Goal: Transaction & Acquisition: Purchase product/service

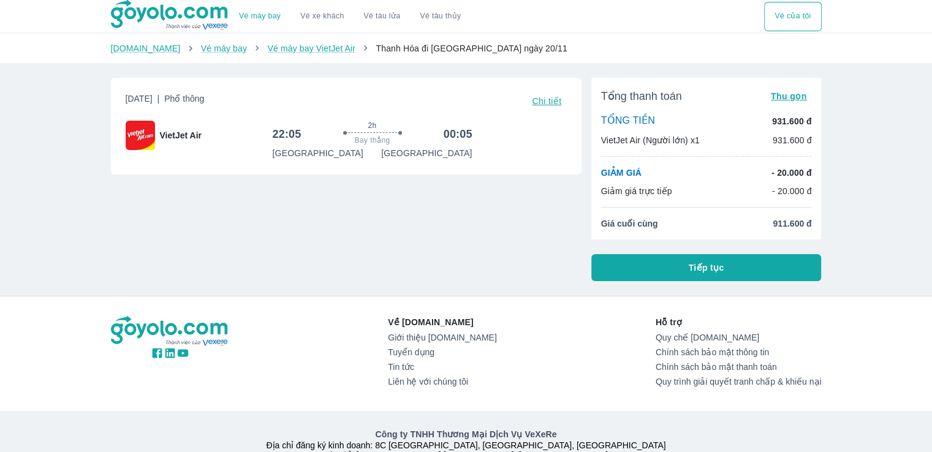
click at [709, 266] on span "Tiếp tục" at bounding box center [707, 268] width 36 height 12
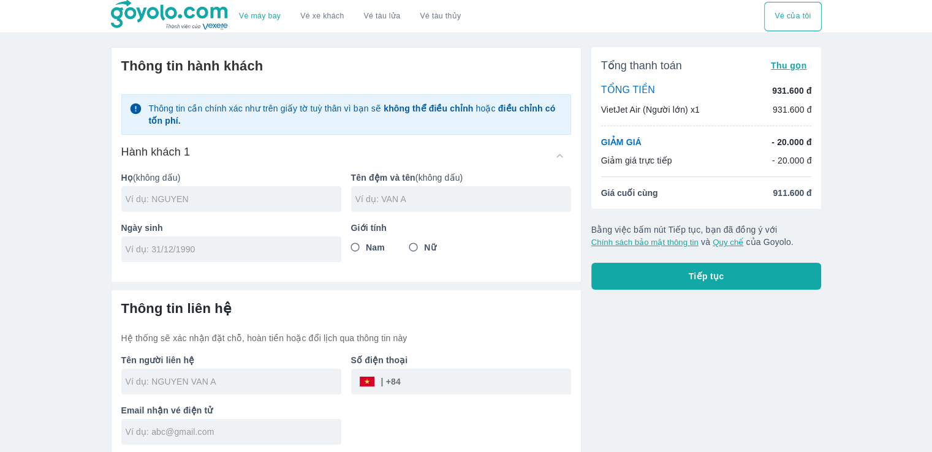
click at [199, 197] on input "text" at bounding box center [234, 199] width 216 height 12
type input "H"
type input "PHAN"
type input "THE MANH"
click at [193, 248] on input "tel" at bounding box center [227, 249] width 203 height 12
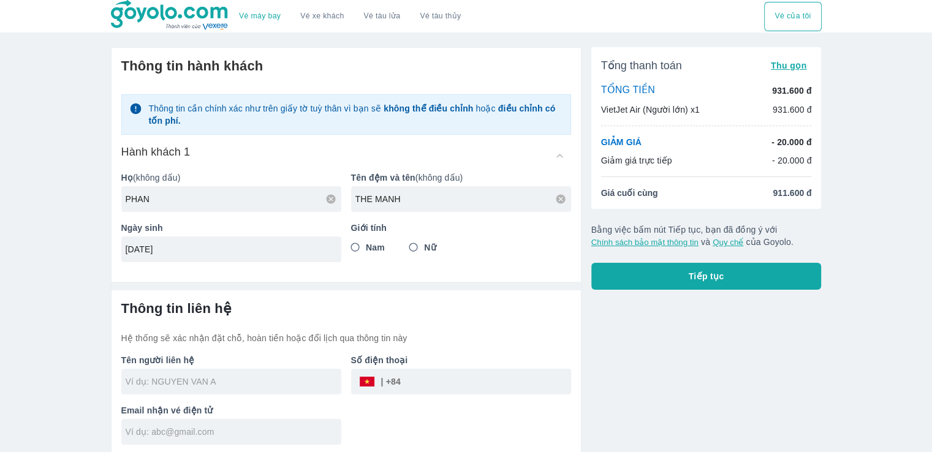
type input "[DATE]"
click at [355, 251] on input "Nam" at bounding box center [355, 248] width 22 height 22
radio input "true"
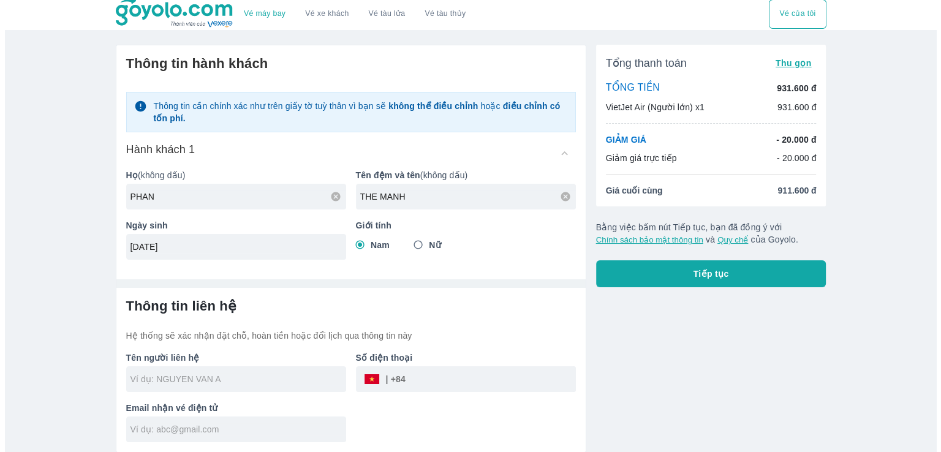
scroll to position [2, 0]
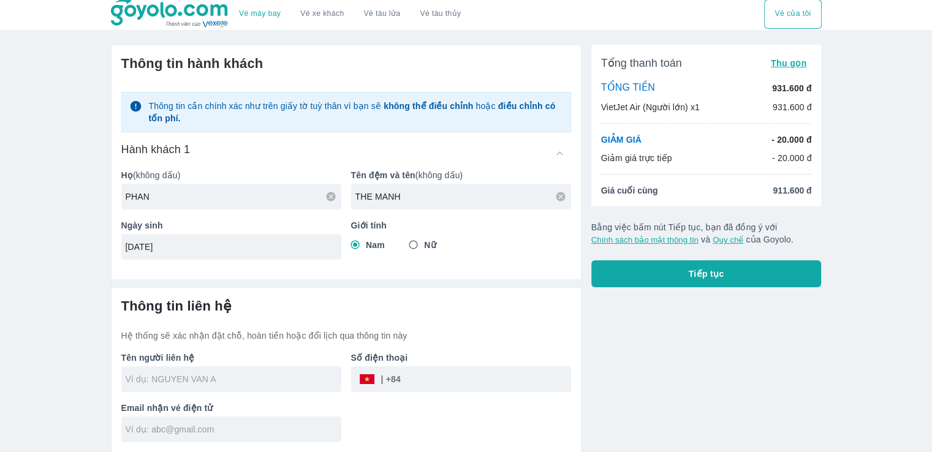
click at [195, 384] on input "text" at bounding box center [234, 379] width 216 height 12
type input "PHAN THE MANH"
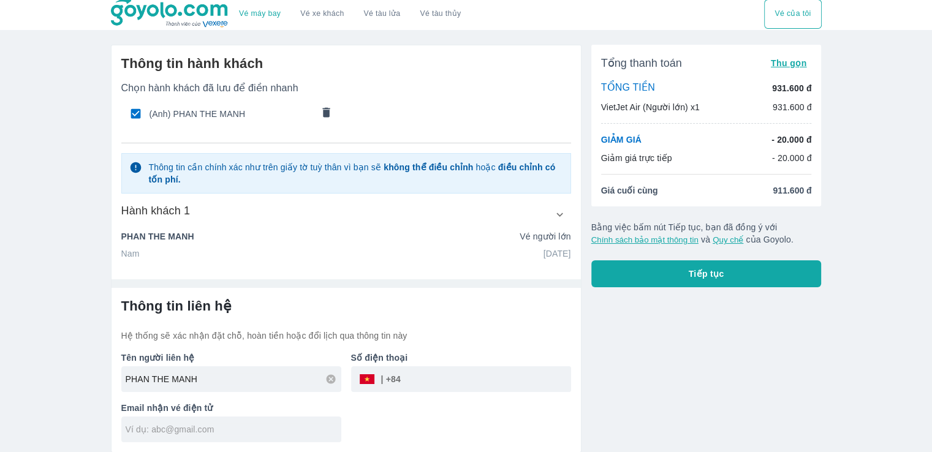
click at [452, 373] on input "tel" at bounding box center [486, 379] width 170 height 29
type input "356259299"
click at [285, 428] on input "text" at bounding box center [234, 429] width 216 height 12
type input "t"
type input "ptm.dhcd@gmail.com"
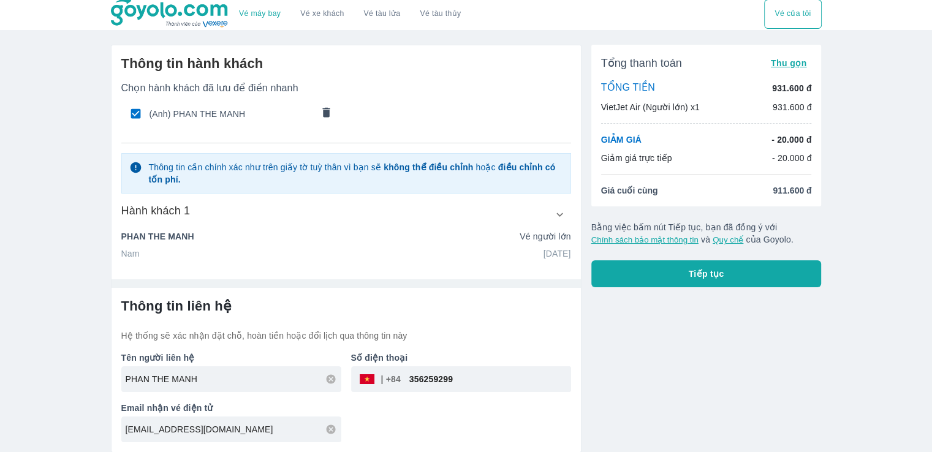
click at [750, 278] on button "Tiếp tục" at bounding box center [706, 273] width 230 height 27
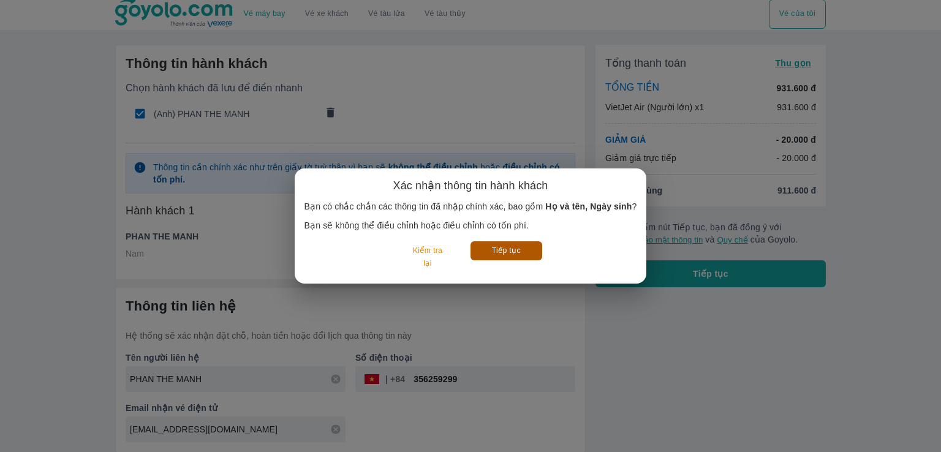
click at [503, 256] on button "Tiếp tục" at bounding box center [507, 250] width 72 height 19
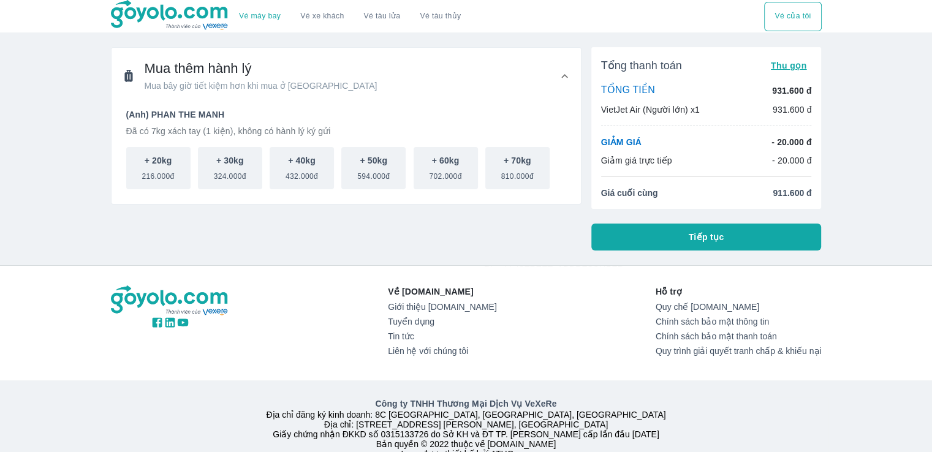
click at [688, 238] on button "Tiếp tục" at bounding box center [706, 237] width 230 height 27
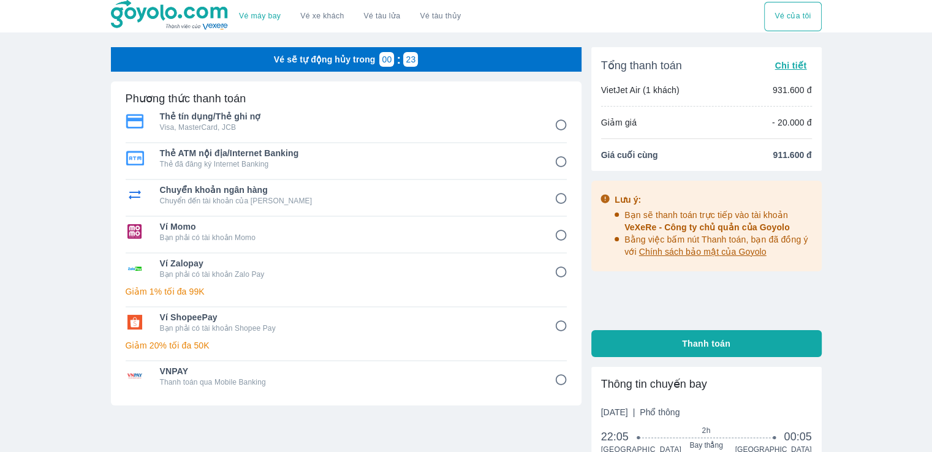
click at [409, 123] on p "Visa, MasterCard, JCB" at bounding box center [349, 128] width 378 height 10
radio input "true"
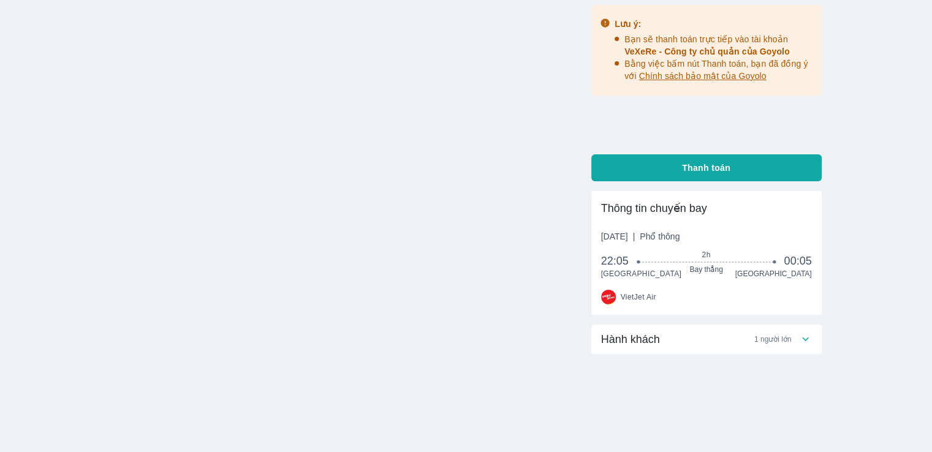
scroll to position [53, 0]
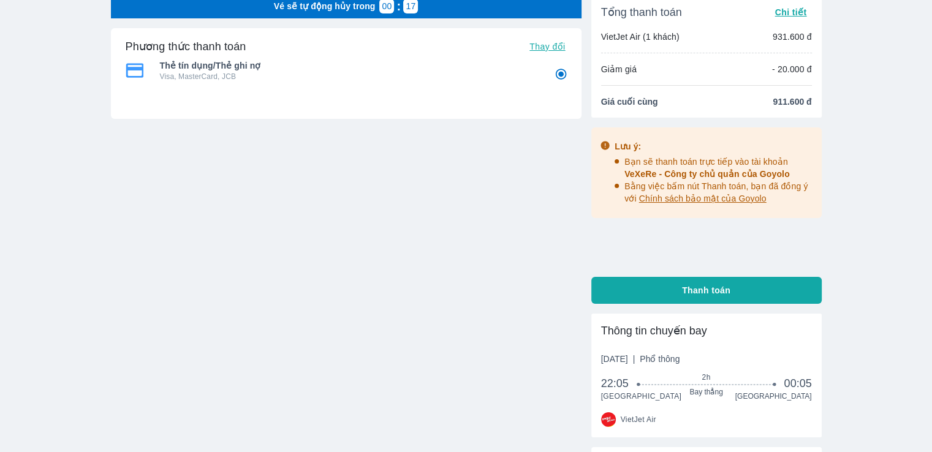
click at [732, 290] on button "Thanh toán" at bounding box center [706, 290] width 230 height 27
radio input "false"
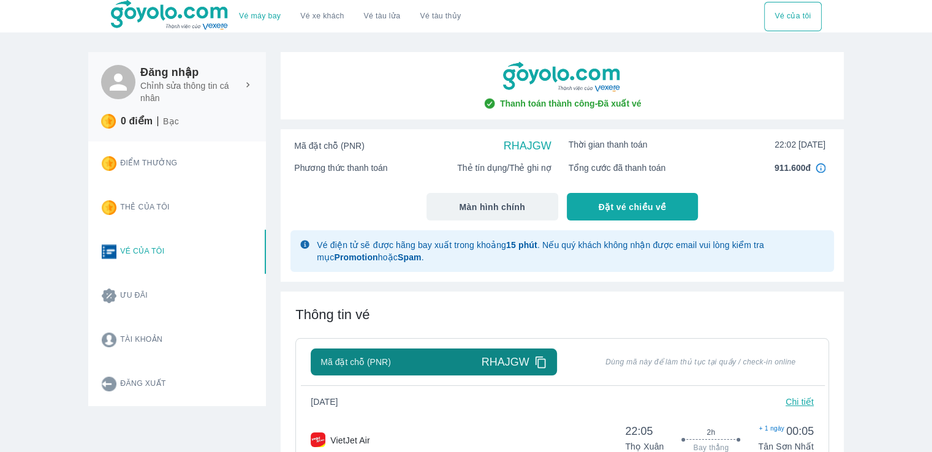
scroll to position [61, 0]
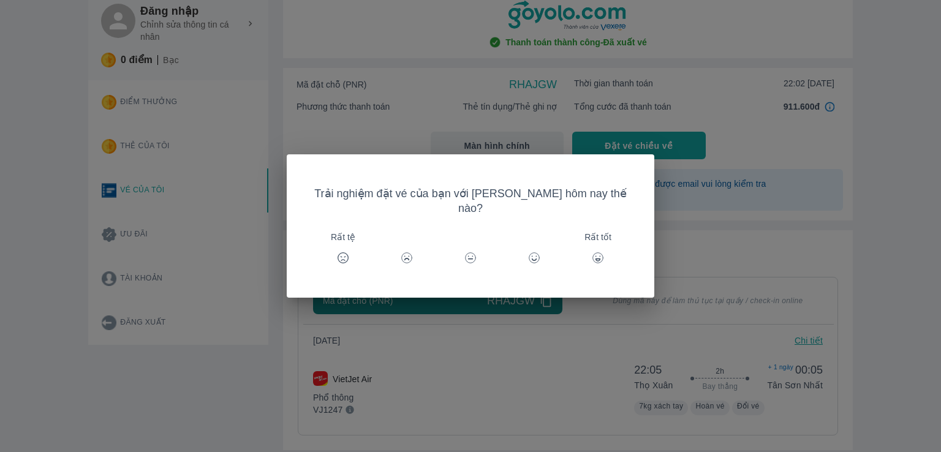
click at [592, 256] on icon at bounding box center [598, 258] width 12 height 12
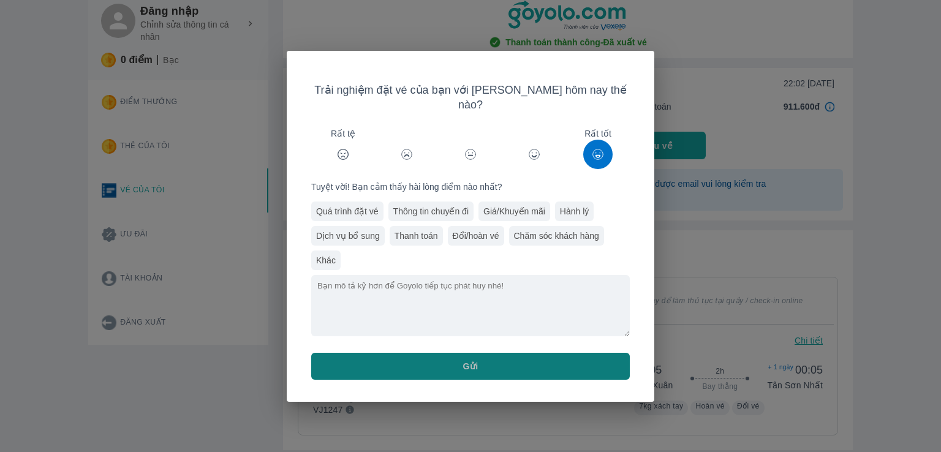
click at [534, 353] on button "Gửi" at bounding box center [470, 366] width 319 height 27
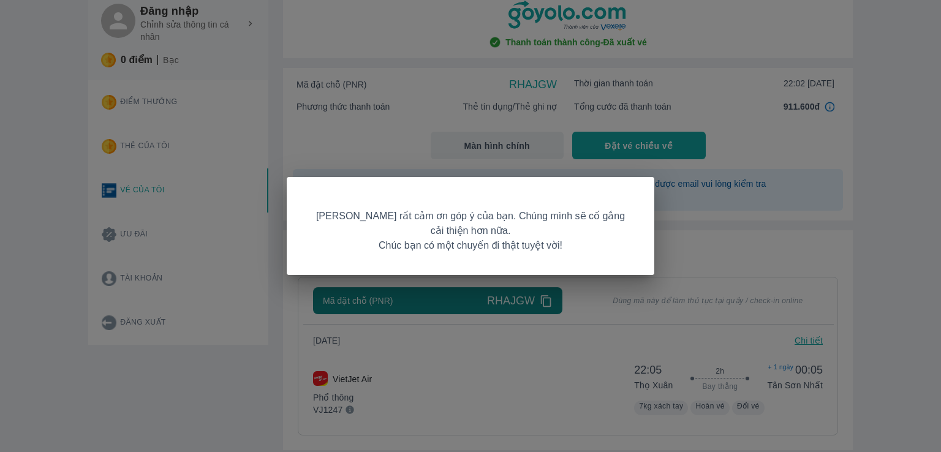
click at [696, 243] on div "[PERSON_NAME] rất cảm ơn góp ý của bạn. Chúng mình sẽ cố gắng cải thiện hơn nữa…" at bounding box center [470, 226] width 941 height 452
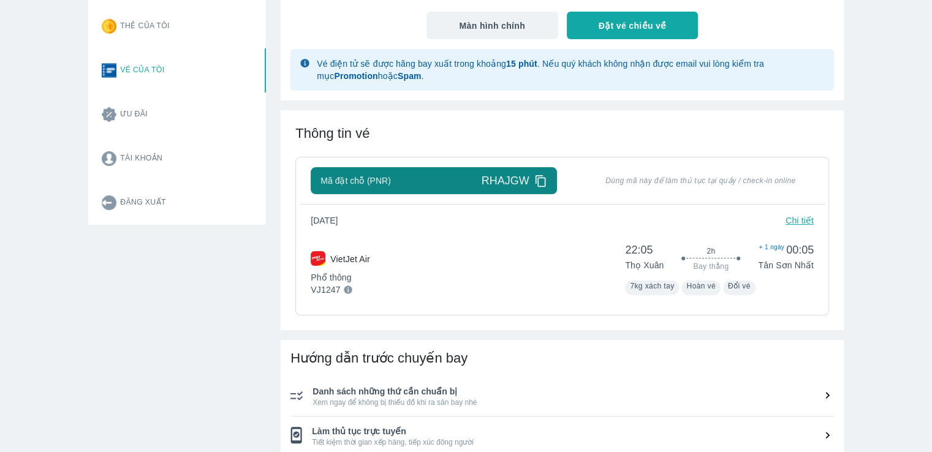
scroll to position [184, 0]
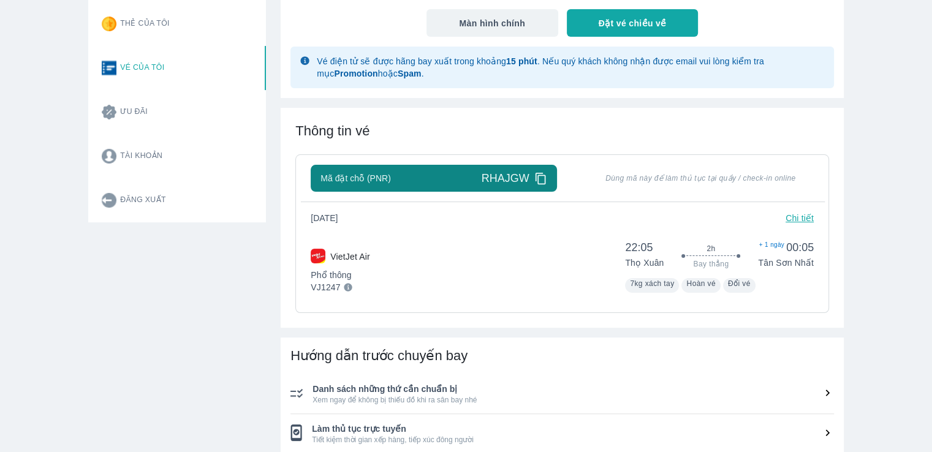
click at [793, 223] on p "Chi tiết" at bounding box center [800, 218] width 28 height 12
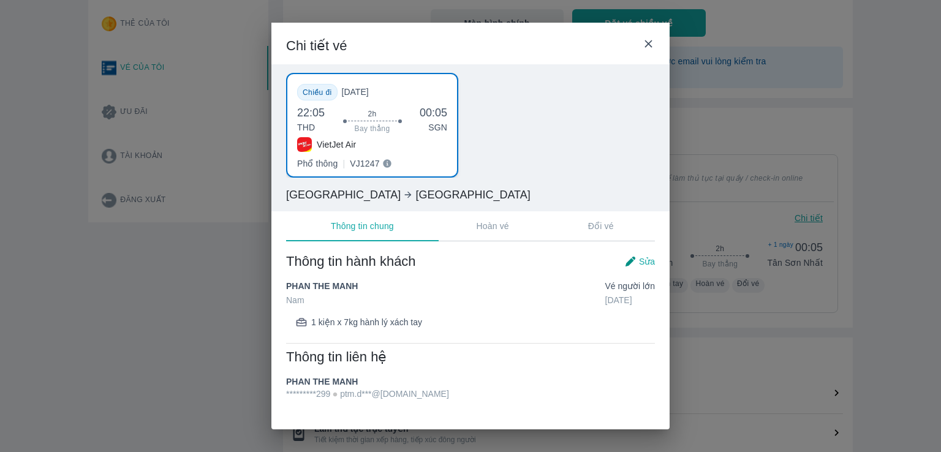
click at [651, 40] on icon at bounding box center [648, 43] width 7 height 7
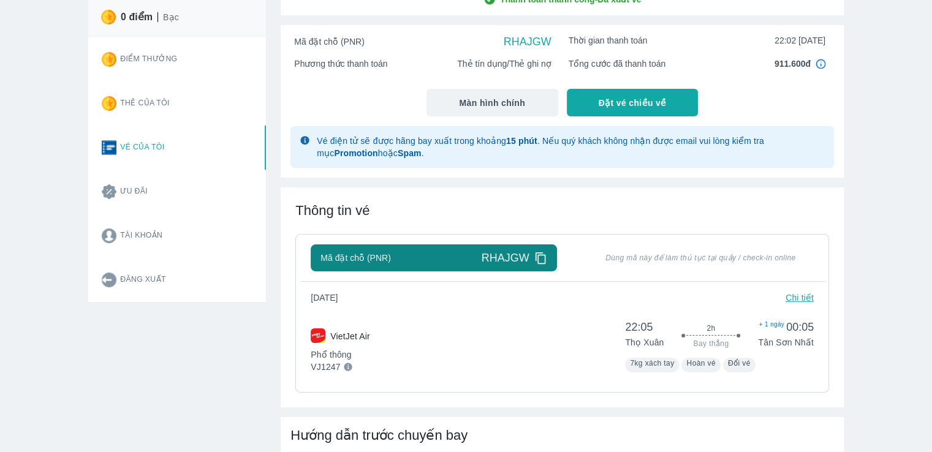
scroll to position [0, 0]
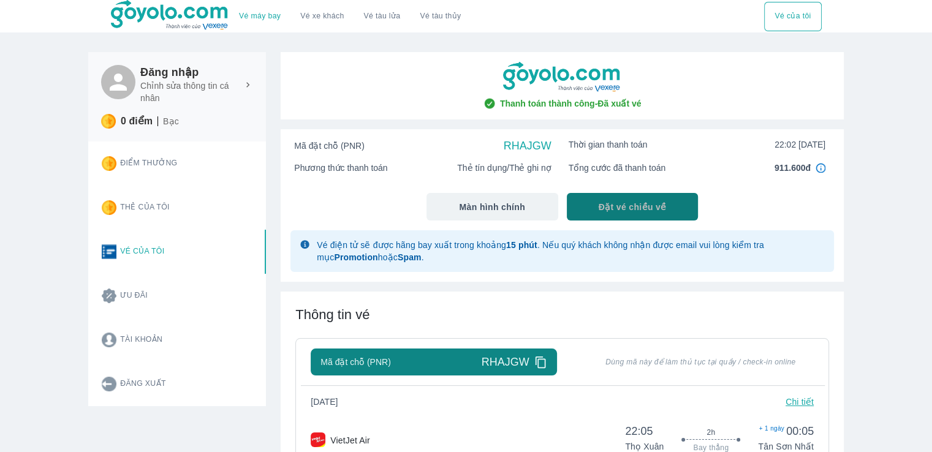
click at [667, 207] on button "Đặt vé chiều về" at bounding box center [633, 207] width 132 height 28
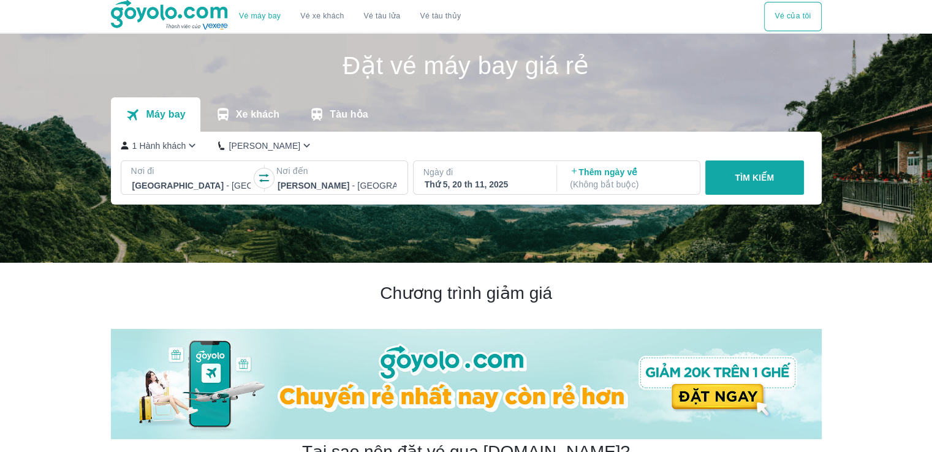
click at [263, 180] on icon "button" at bounding box center [264, 178] width 12 height 12
click at [504, 178] on p "Ngày đi" at bounding box center [483, 172] width 121 height 12
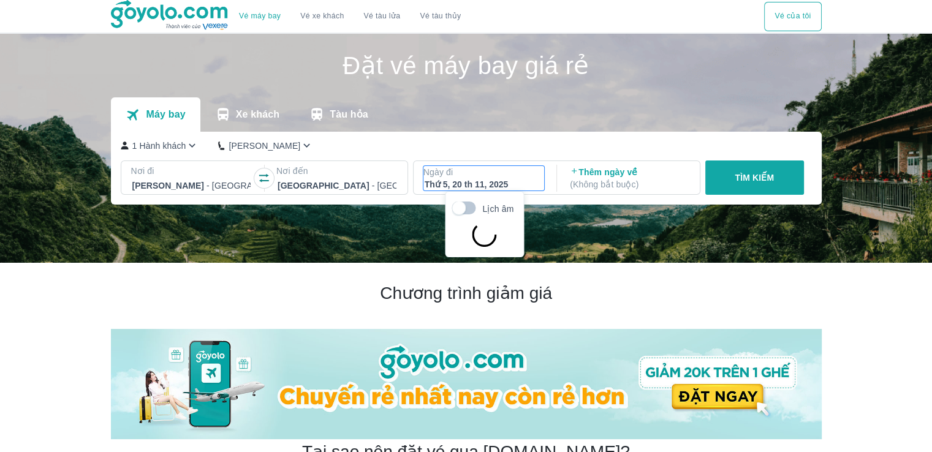
scroll to position [70, 0]
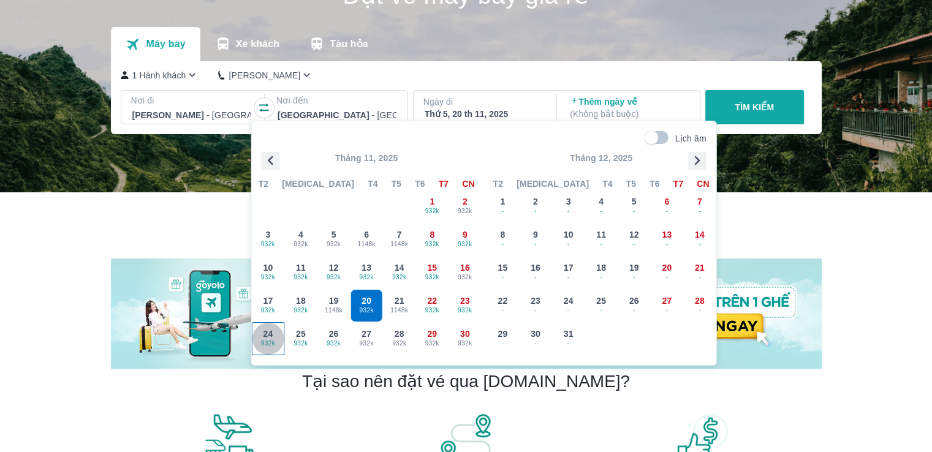
click at [276, 341] on span "932k" at bounding box center [268, 344] width 32 height 10
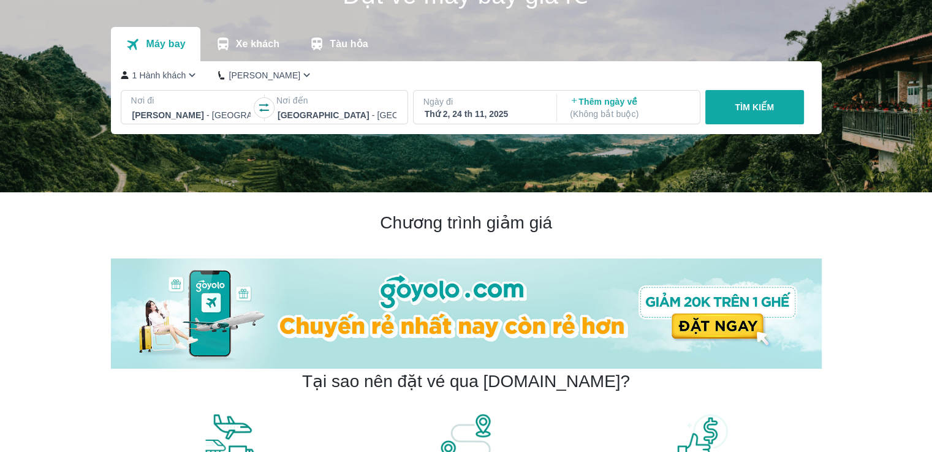
click at [743, 112] on p "TÌM KIẾM" at bounding box center [754, 107] width 39 height 12
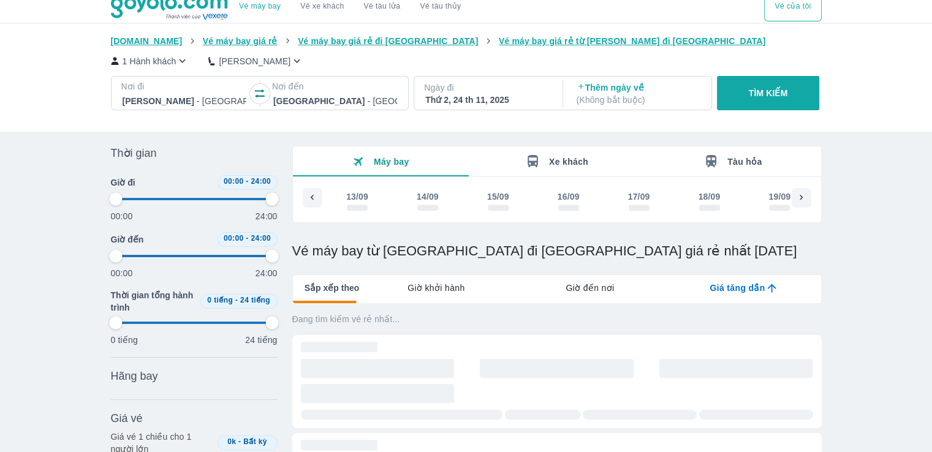
scroll to position [0, 5063]
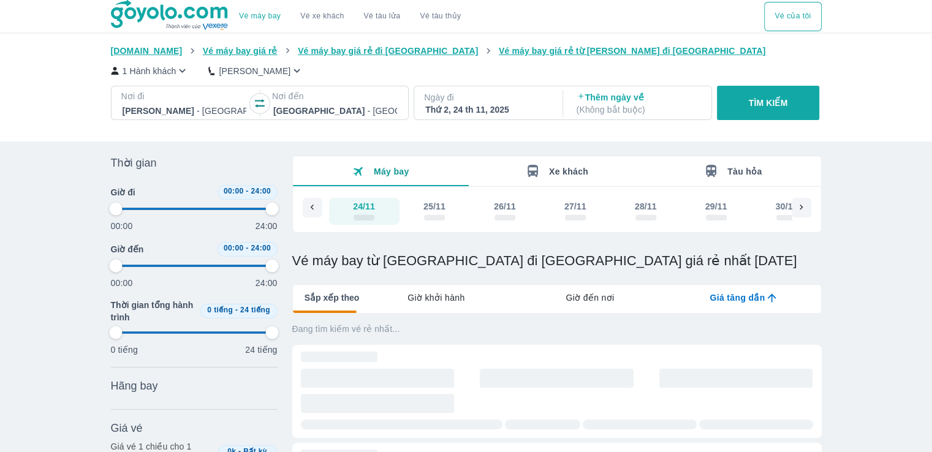
type input "97.9166666666667"
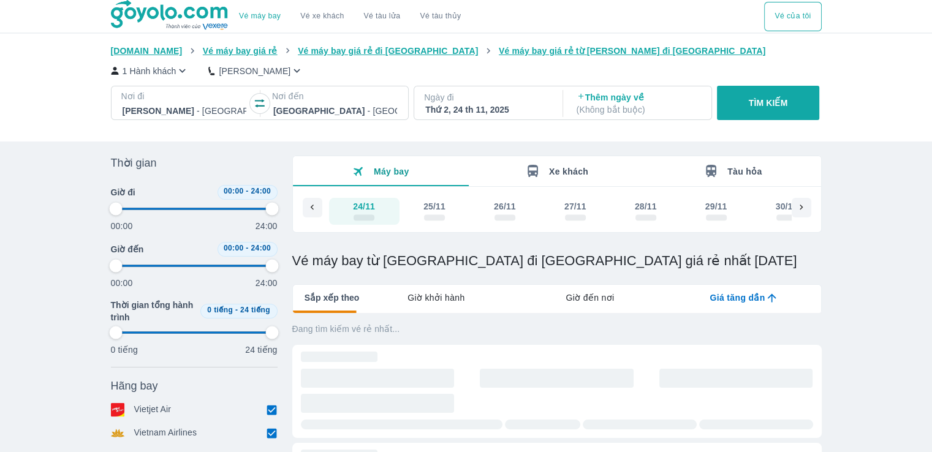
type input "97.9166666666667"
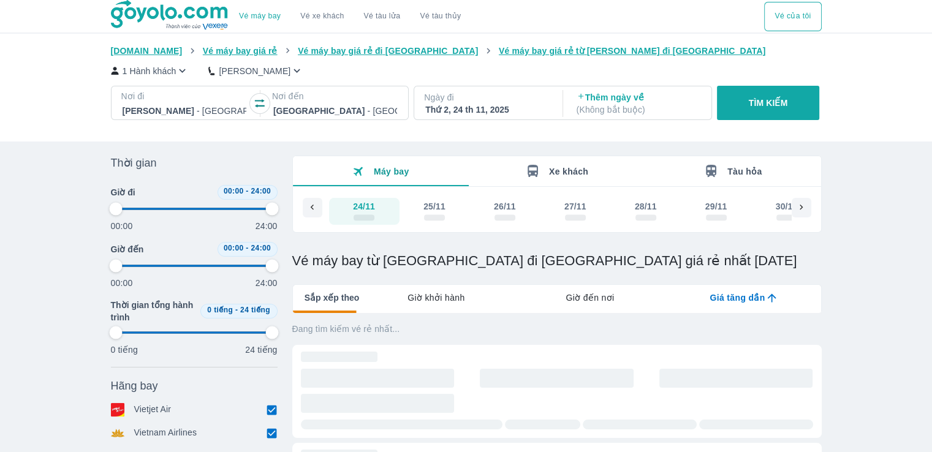
type input "97.9166666666667"
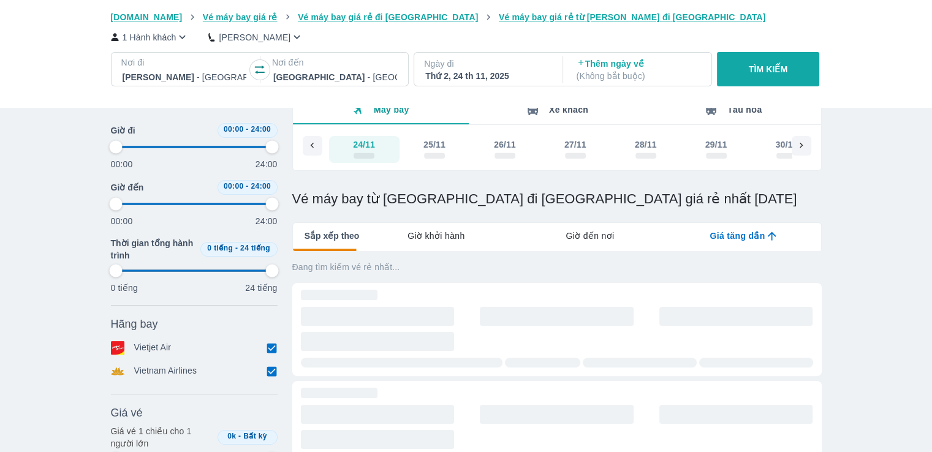
scroll to position [123, 0]
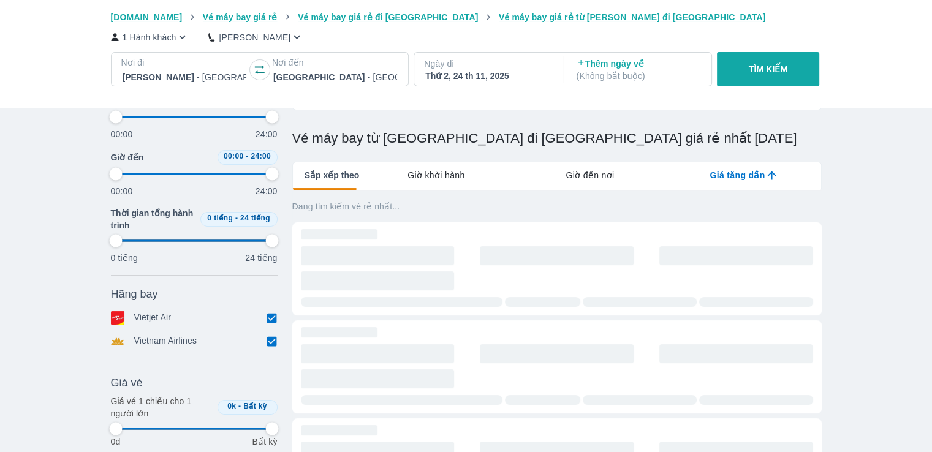
type input "97.9166666666667"
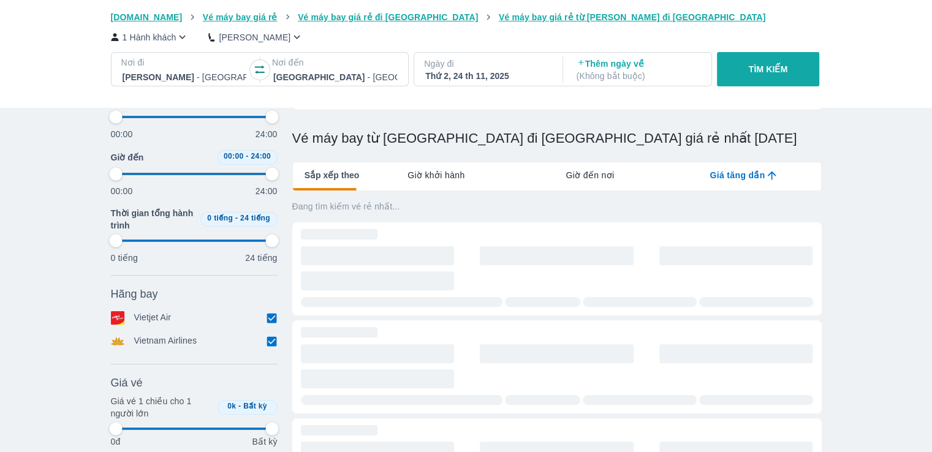
type input "97.9166666666667"
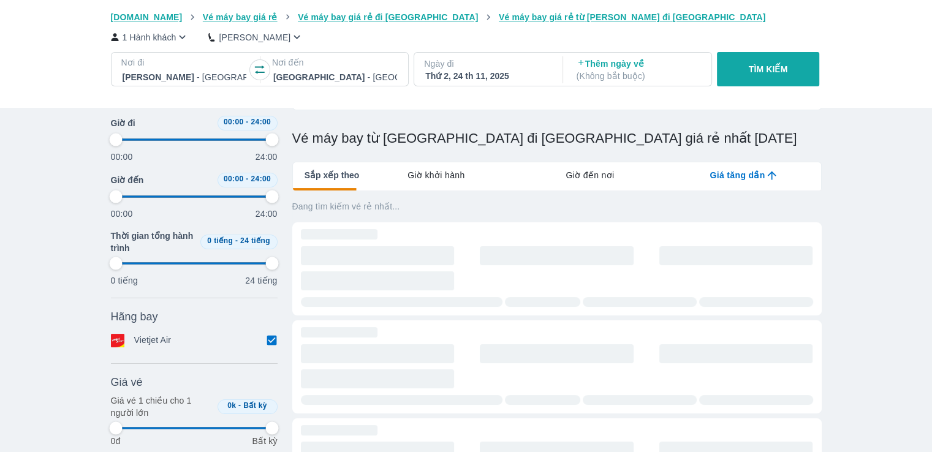
type input "97.9166666666667"
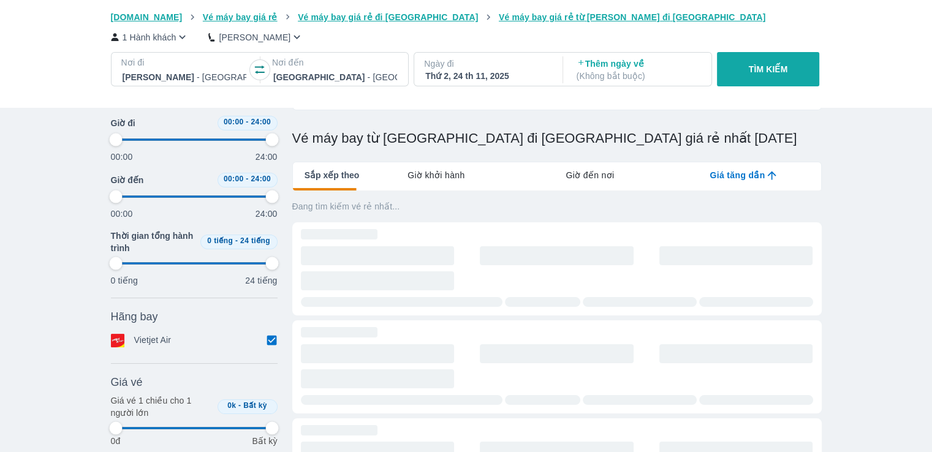
type input "97.9166666666667"
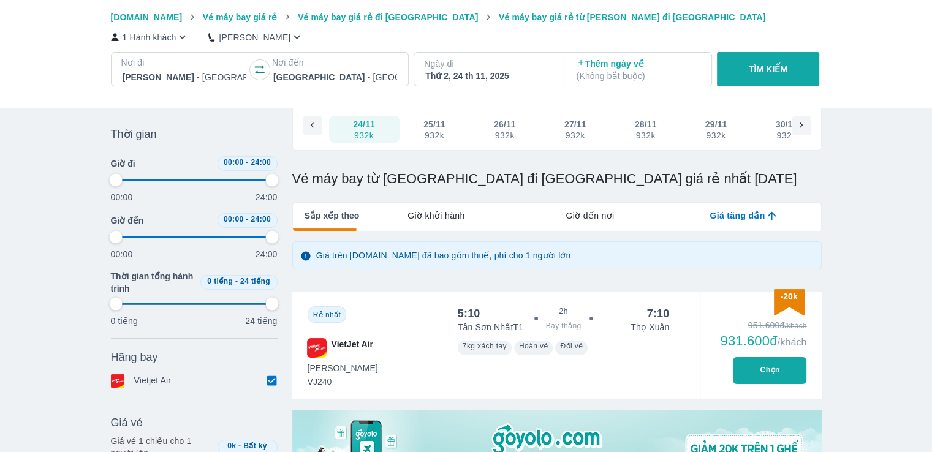
scroll to position [61, 0]
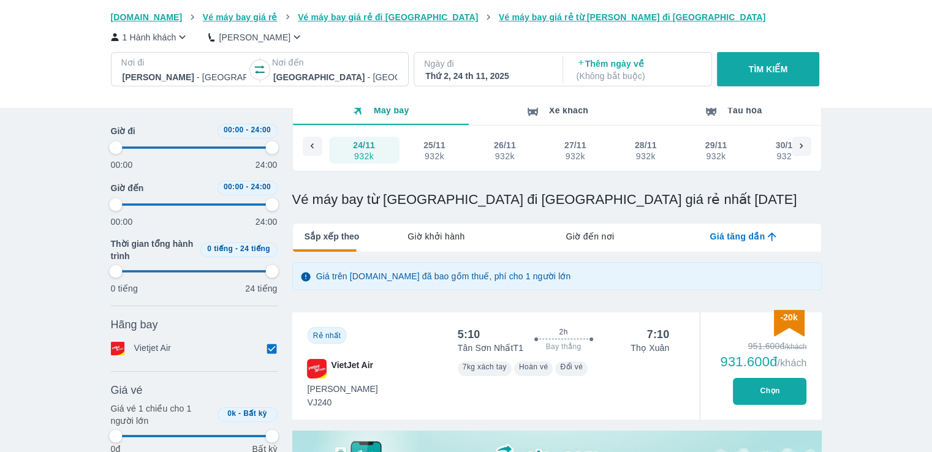
type input "97.9166666666667"
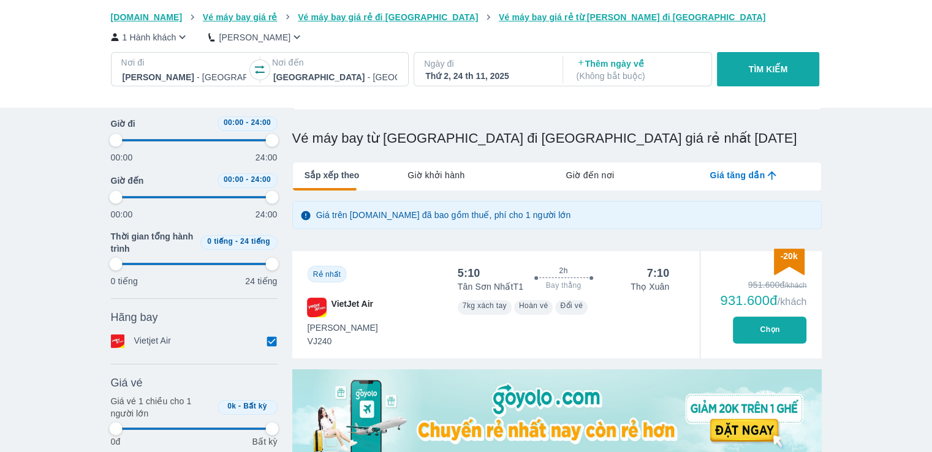
type input "97.9166666666667"
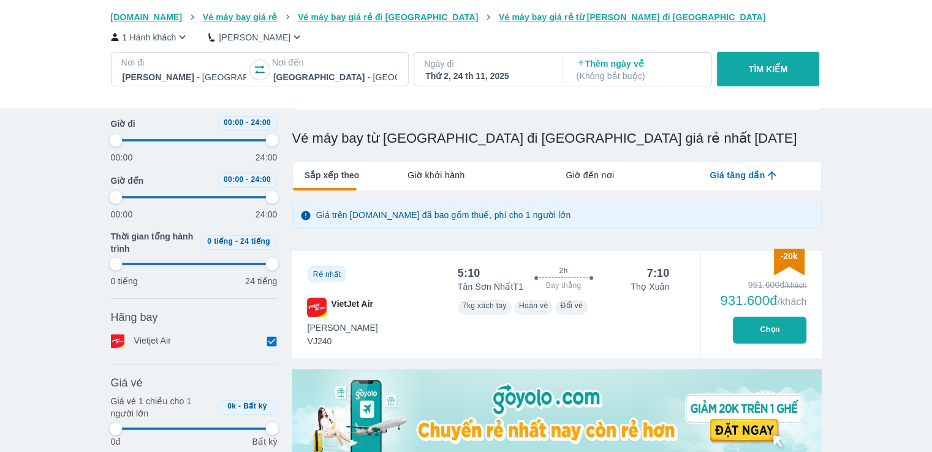
type input "97.9166666666667"
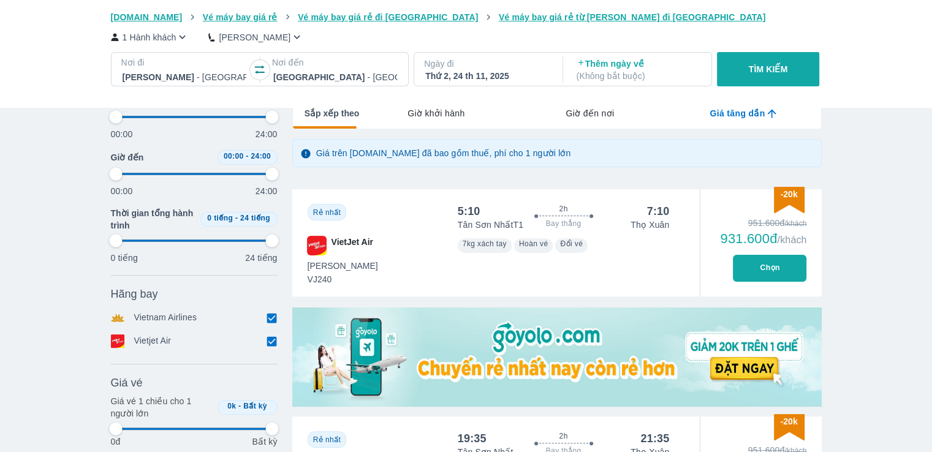
scroll to position [245, 0]
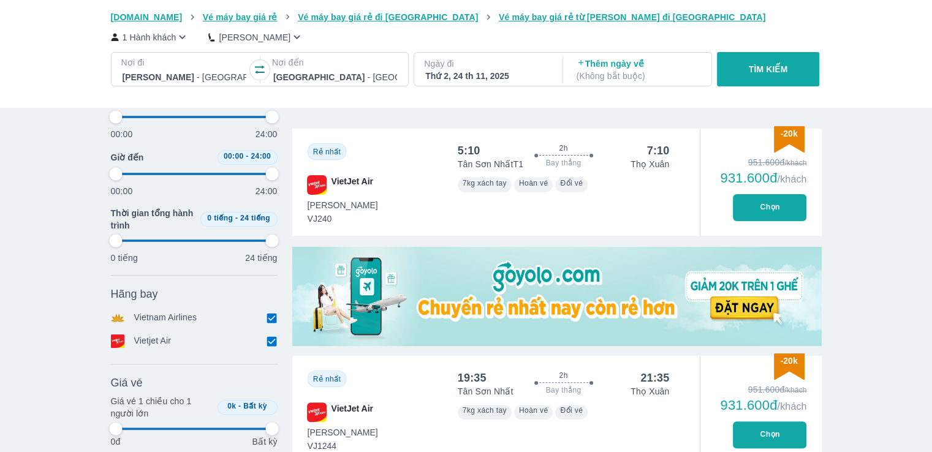
type input "97.9166666666667"
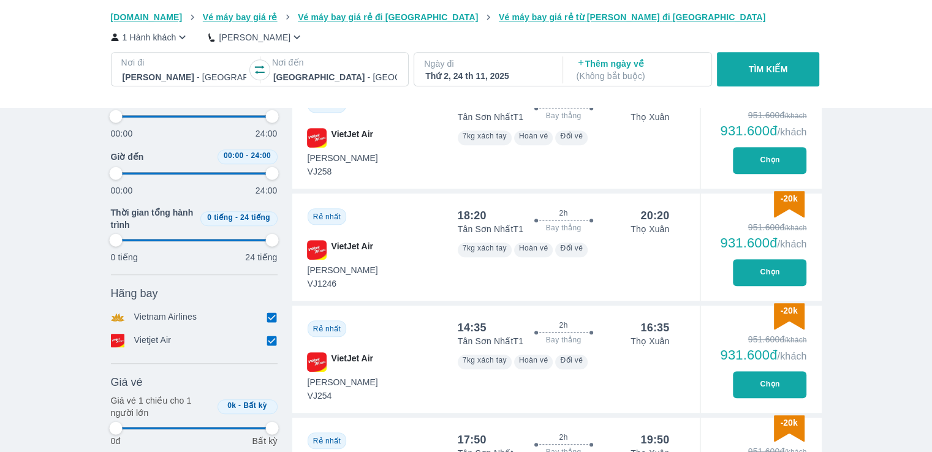
type input "97.9166666666667"
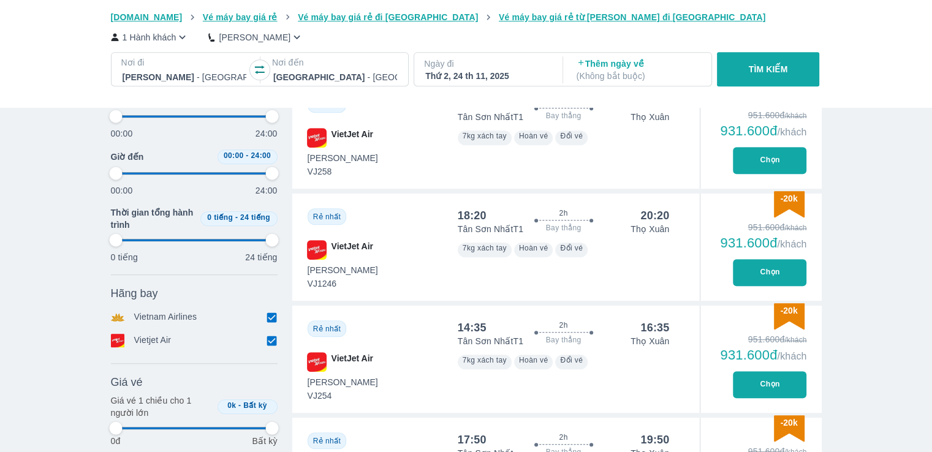
type input "97.9166666666667"
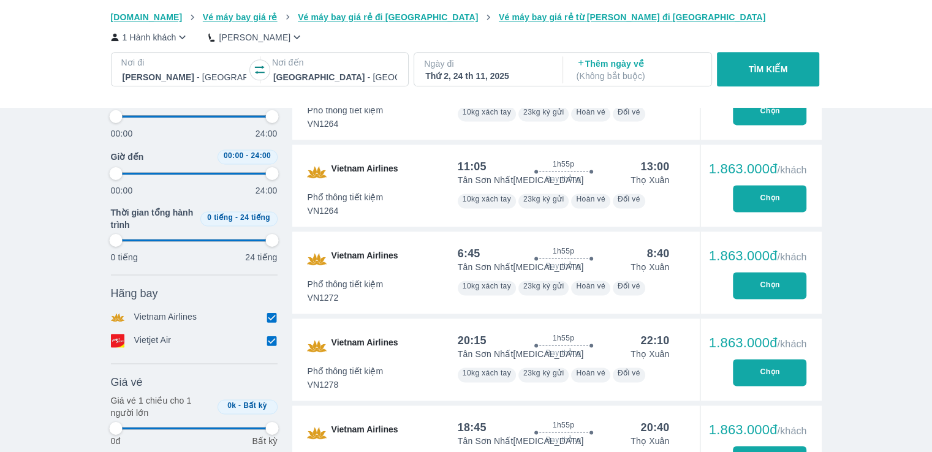
type input "97.9166666666667"
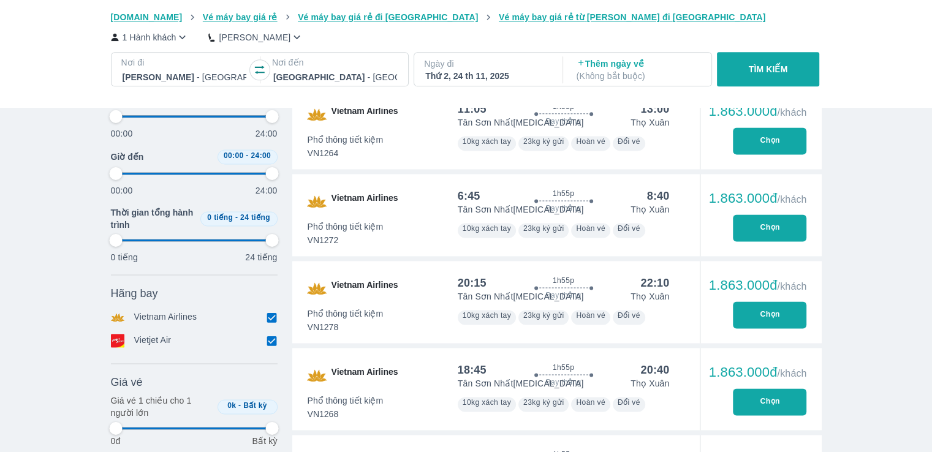
type input "97.9166666666667"
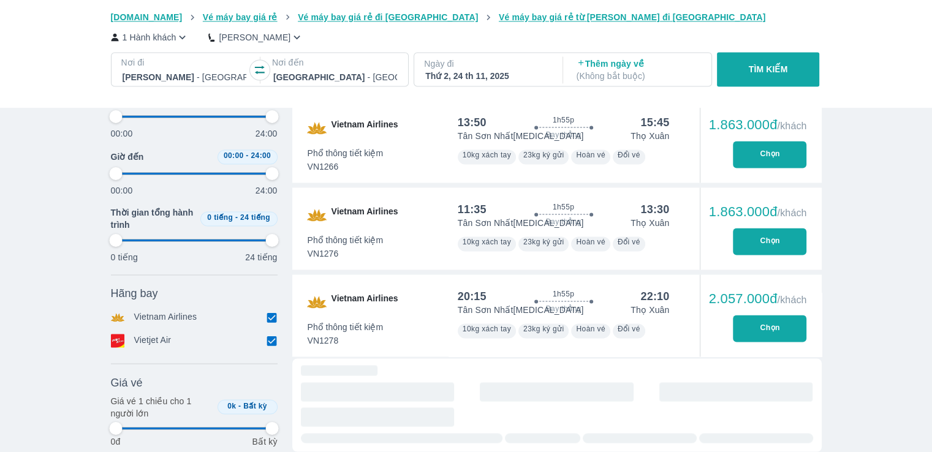
type input "97.9166666666667"
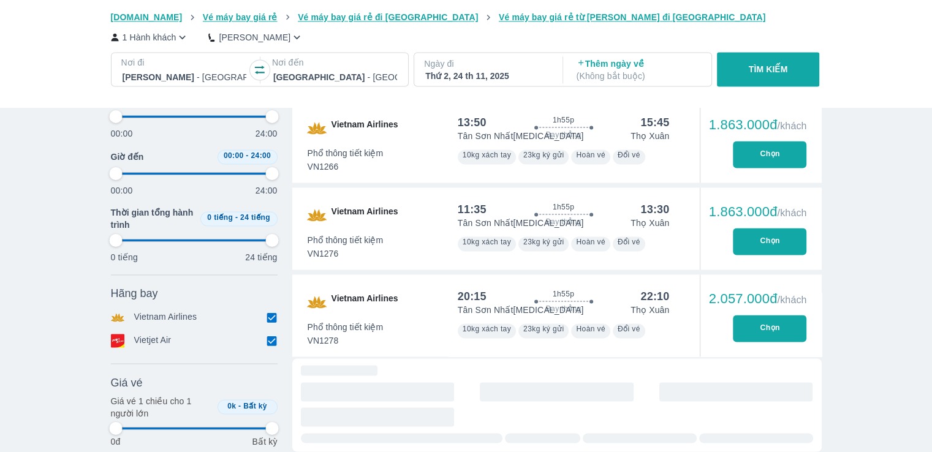
type input "97.9166666666667"
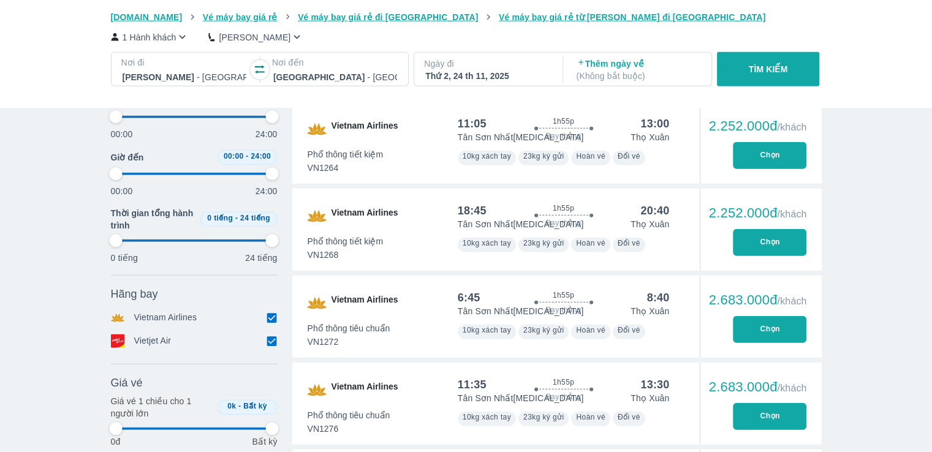
type input "97.9166666666667"
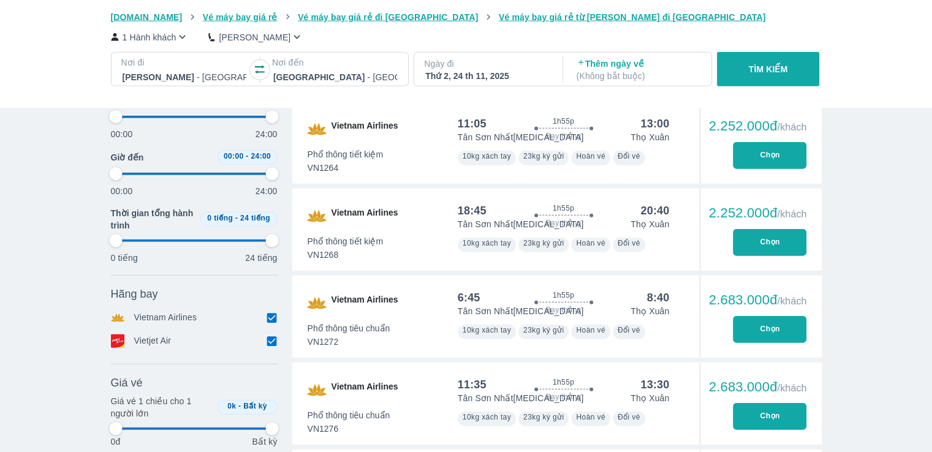
type input "97.9166666666667"
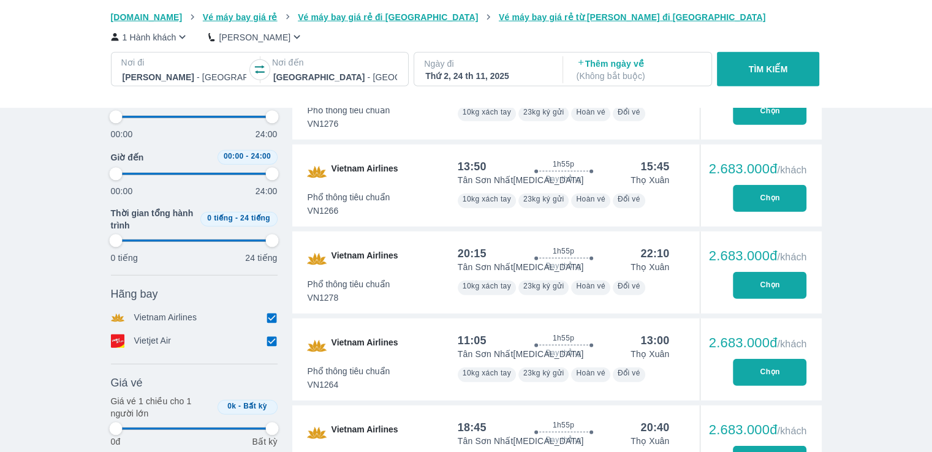
type input "97.9166666666667"
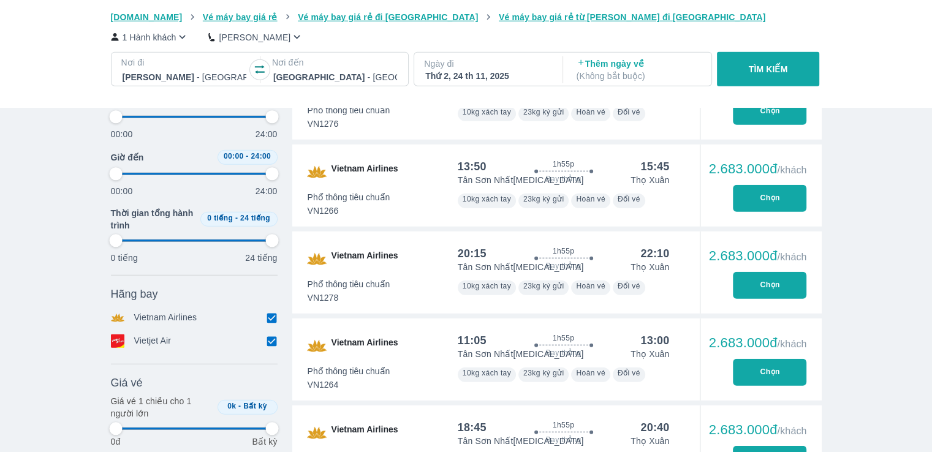
type input "97.9166666666667"
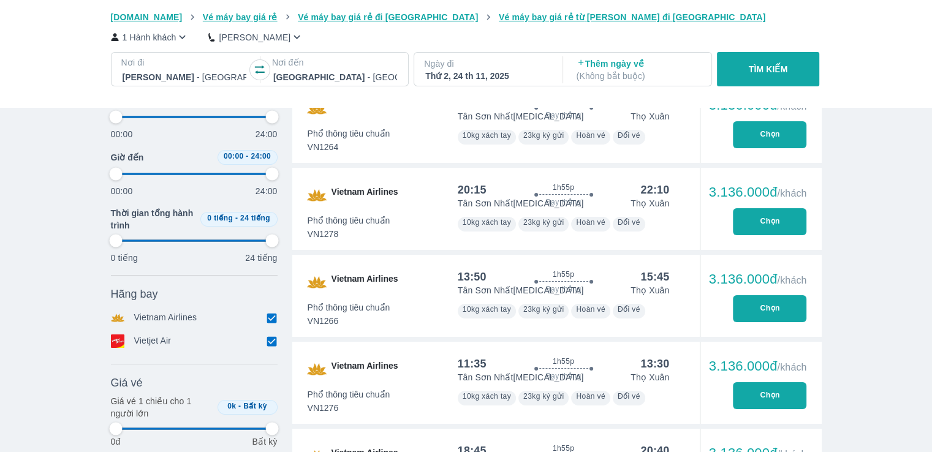
type input "97.9166666666667"
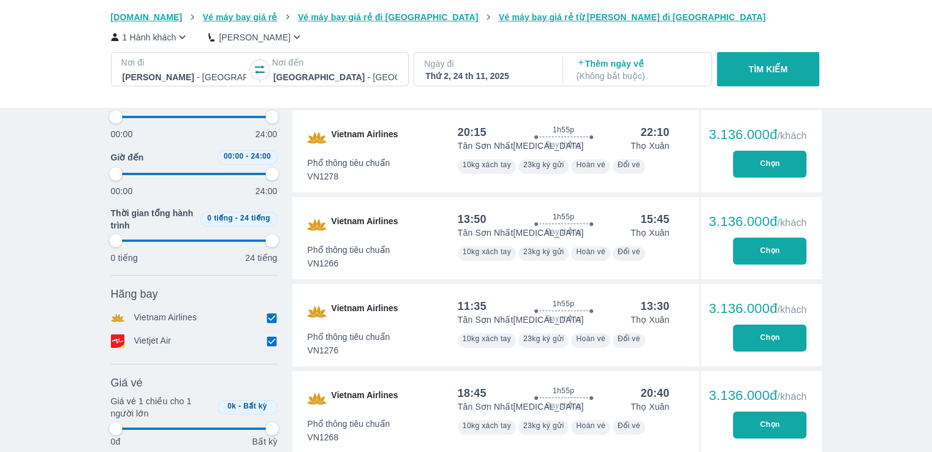
type input "97.9166666666667"
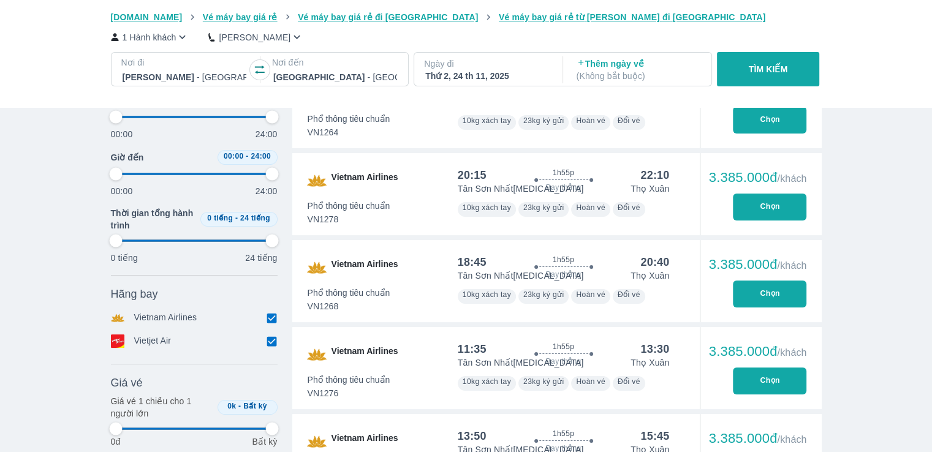
type input "97.9166666666667"
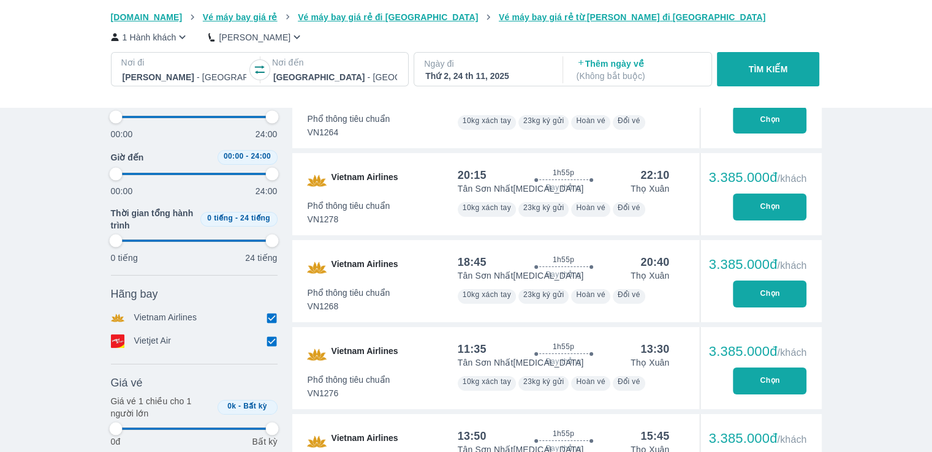
type input "97.9166666666667"
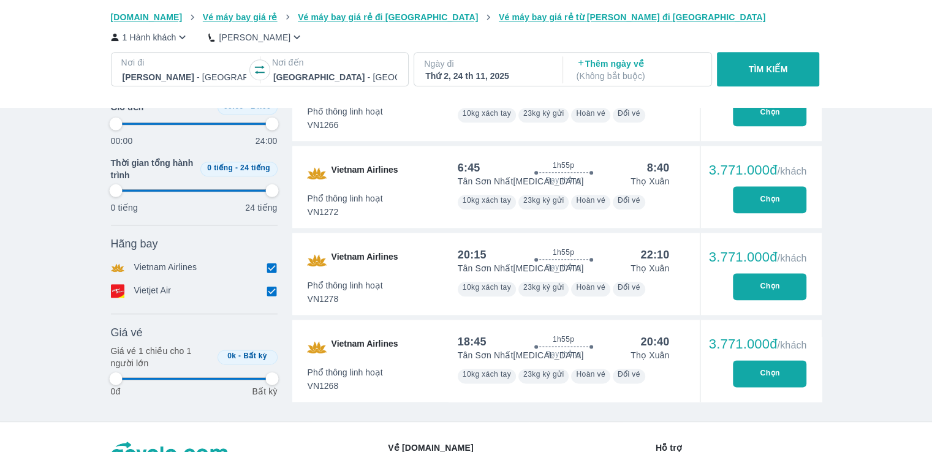
type input "97.9166666666667"
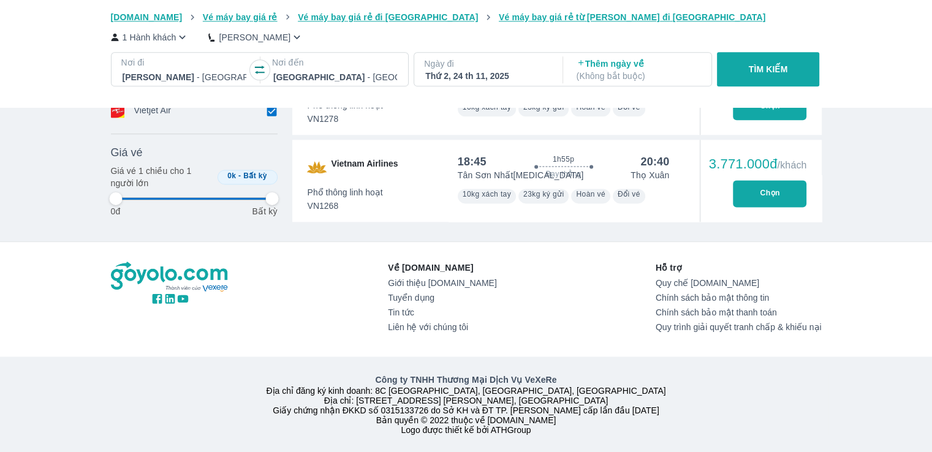
type input "97.9166666666667"
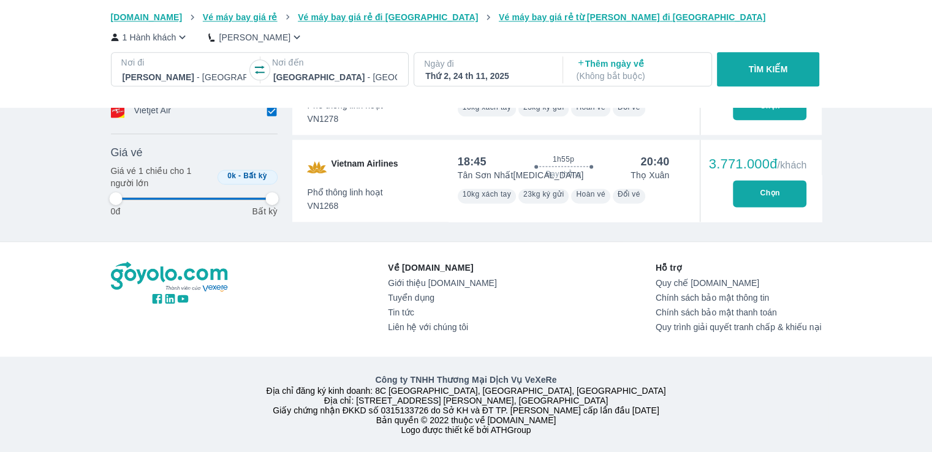
type input "97.9166666666667"
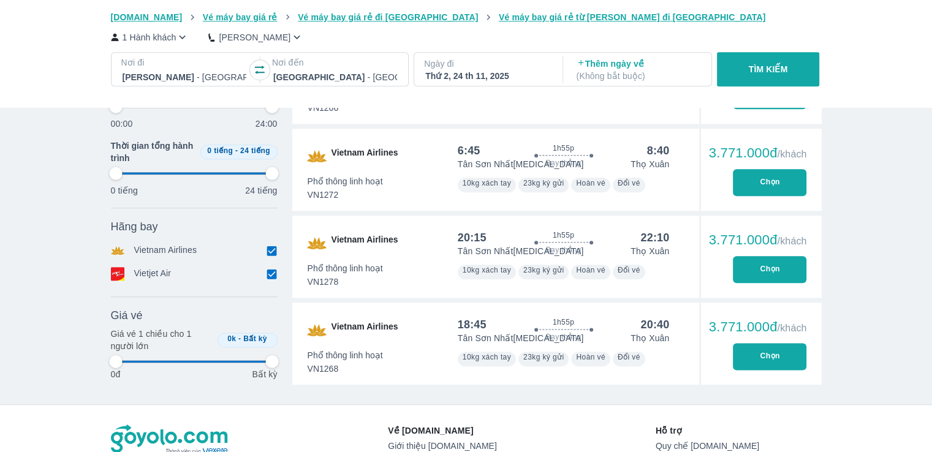
scroll to position [6012, 0]
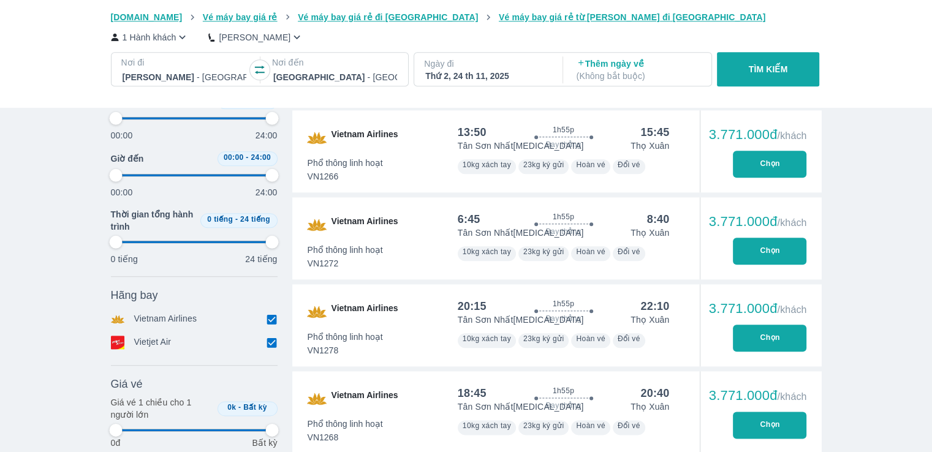
type input "97.9166666666667"
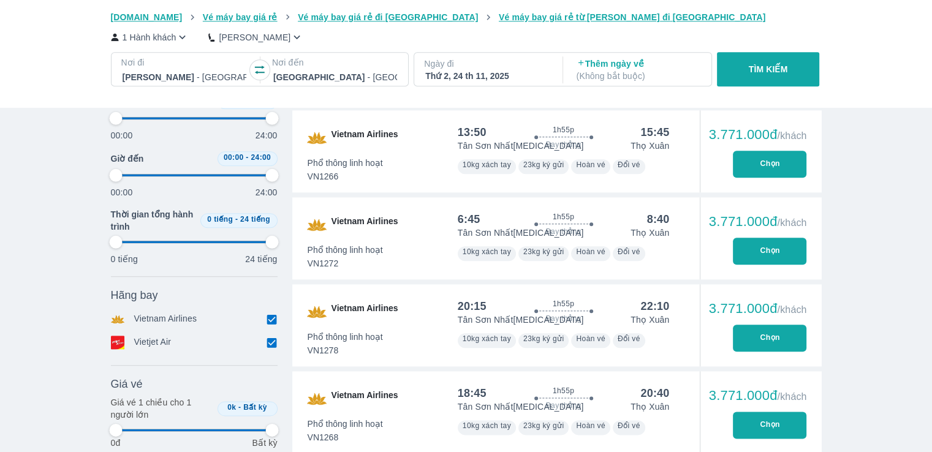
type input "97.9166666666667"
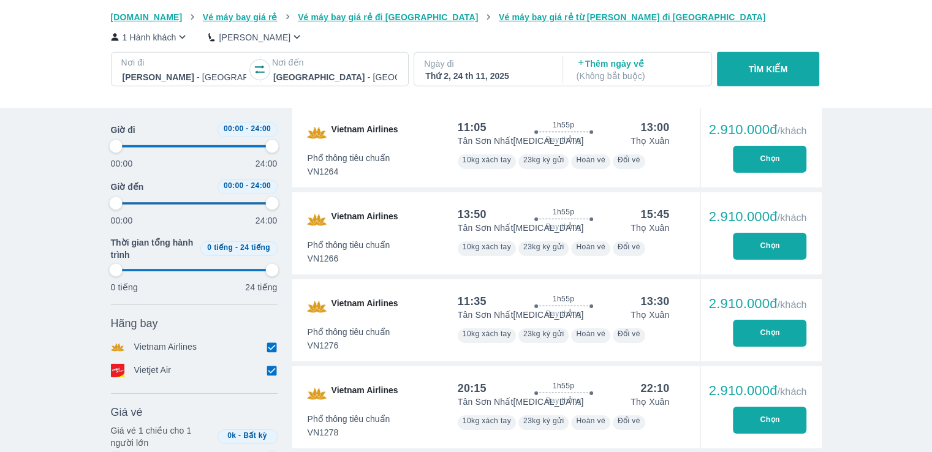
type input "97.9166666666667"
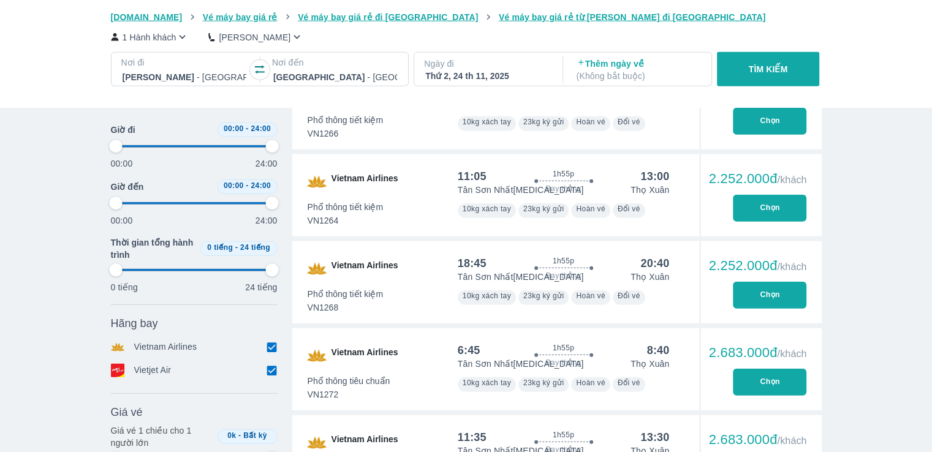
type input "97.9166666666667"
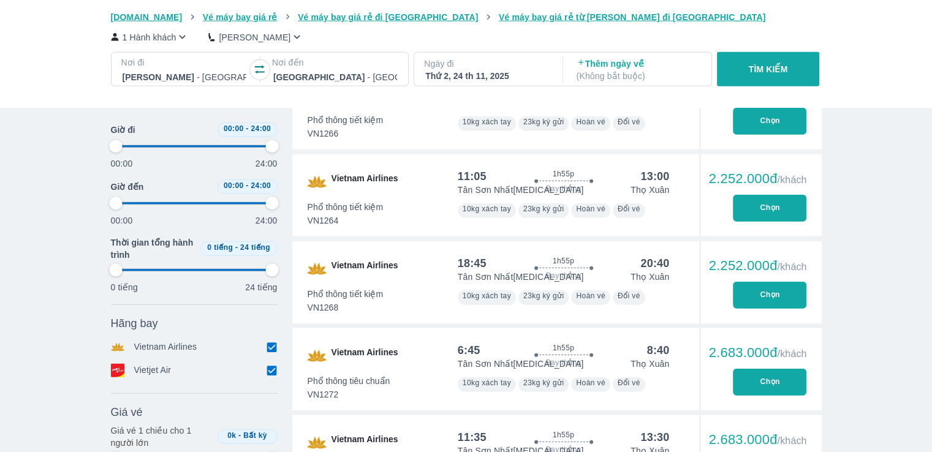
type input "97.9166666666667"
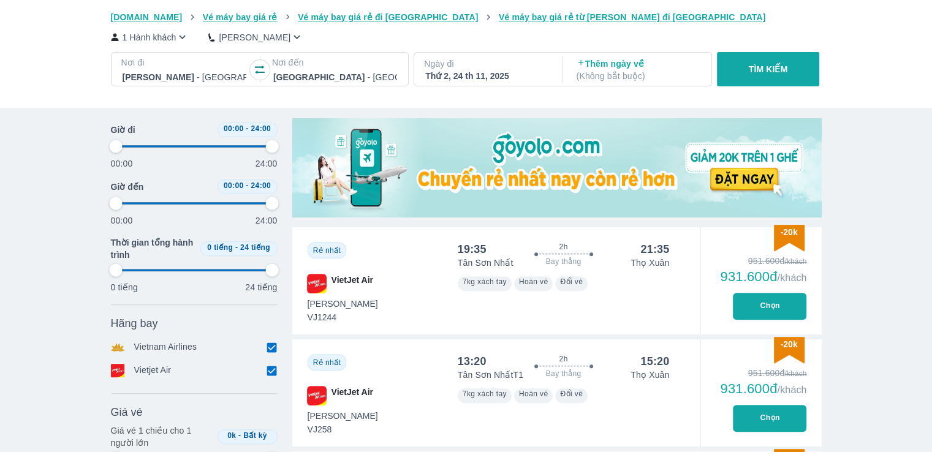
type input "97.9166666666667"
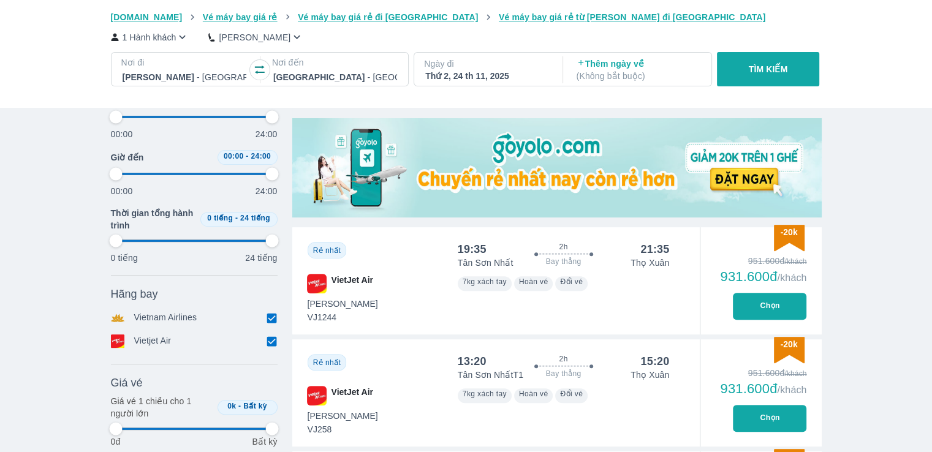
scroll to position [558, 0]
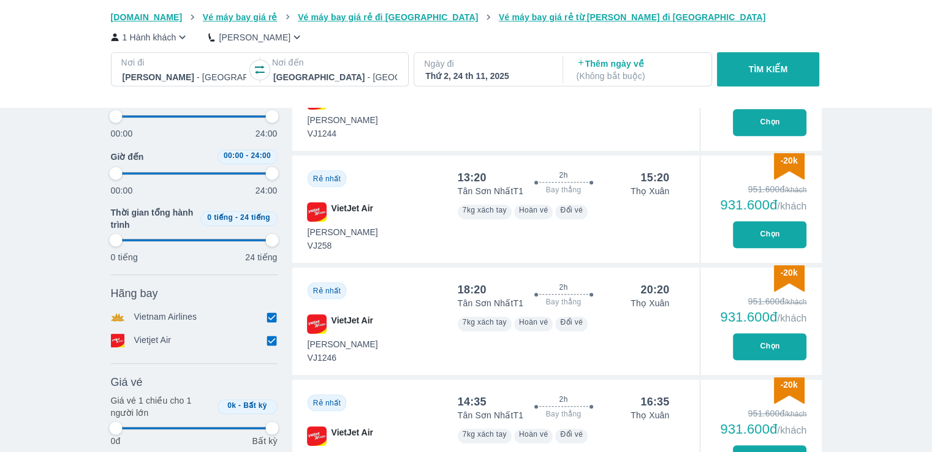
type input "97.9166666666667"
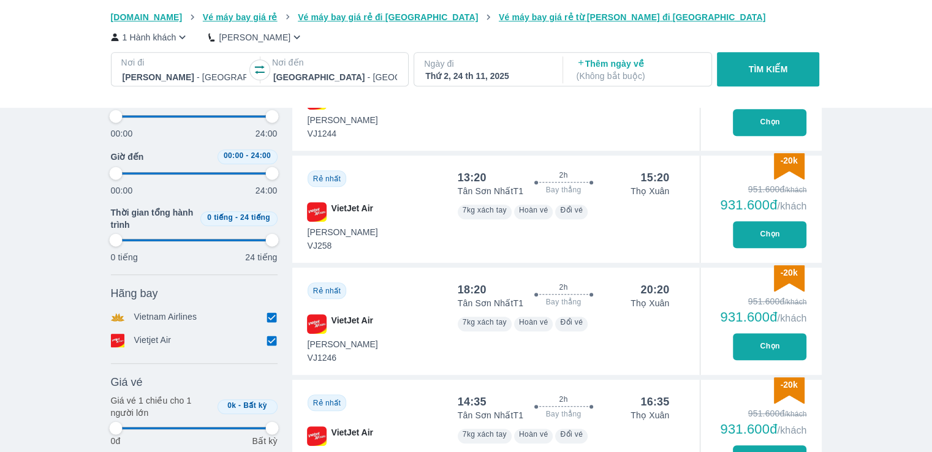
type input "97.9166666666667"
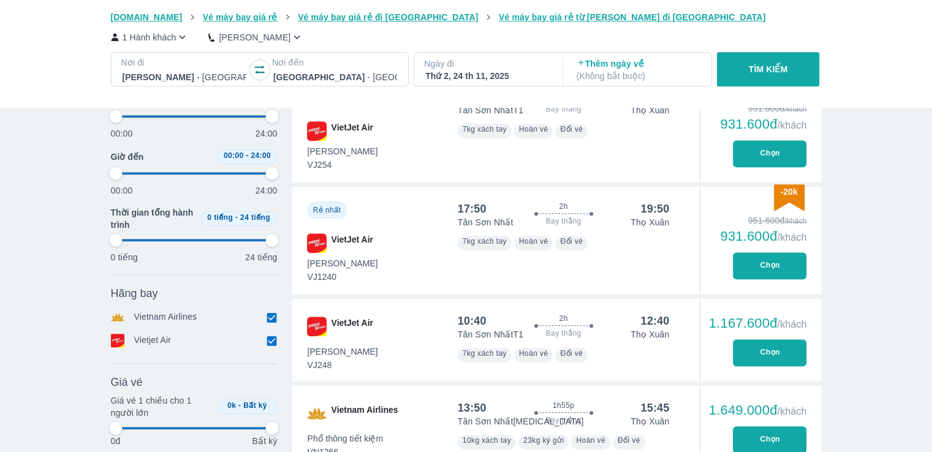
scroll to position [864, 0]
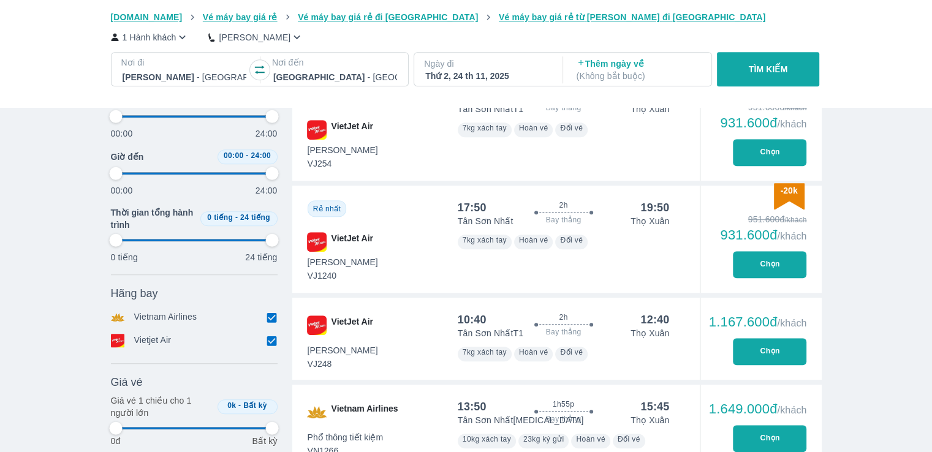
type input "97.9166666666667"
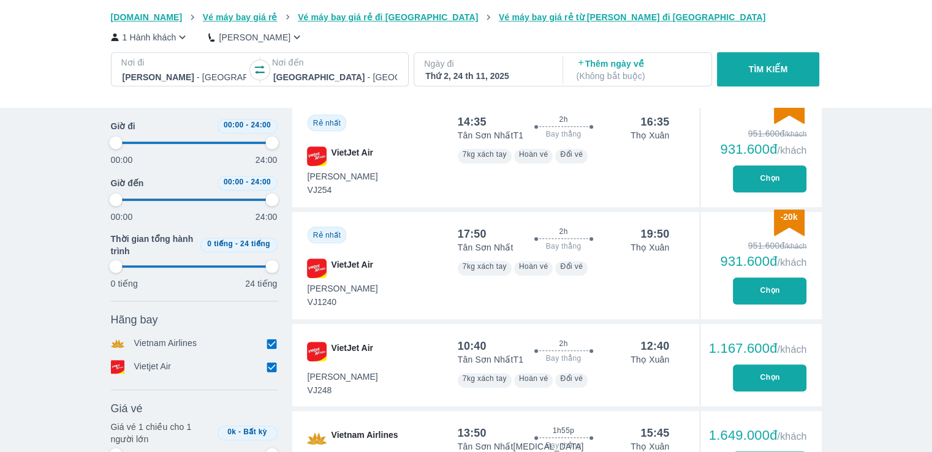
type input "97.9166666666667"
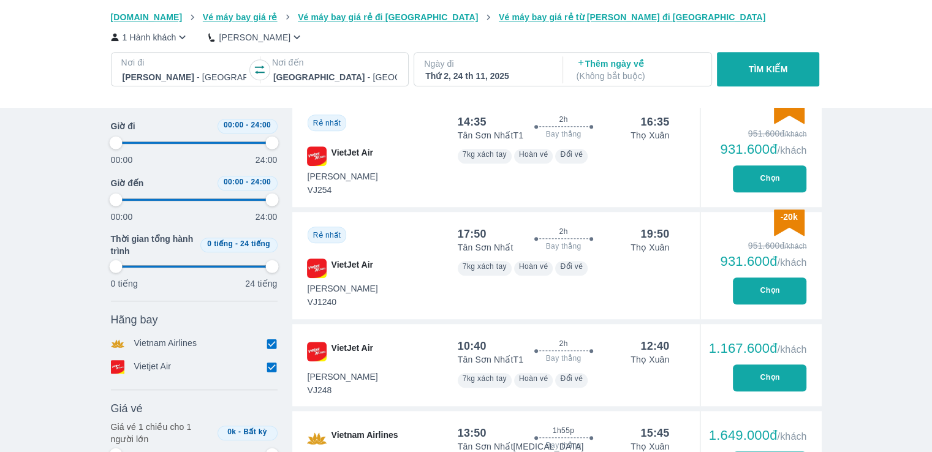
type input "97.9166666666667"
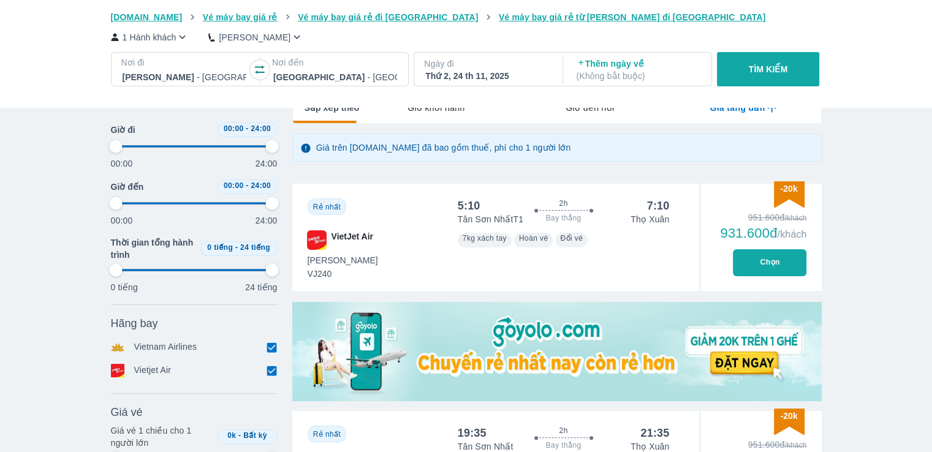
type input "97.9166666666667"
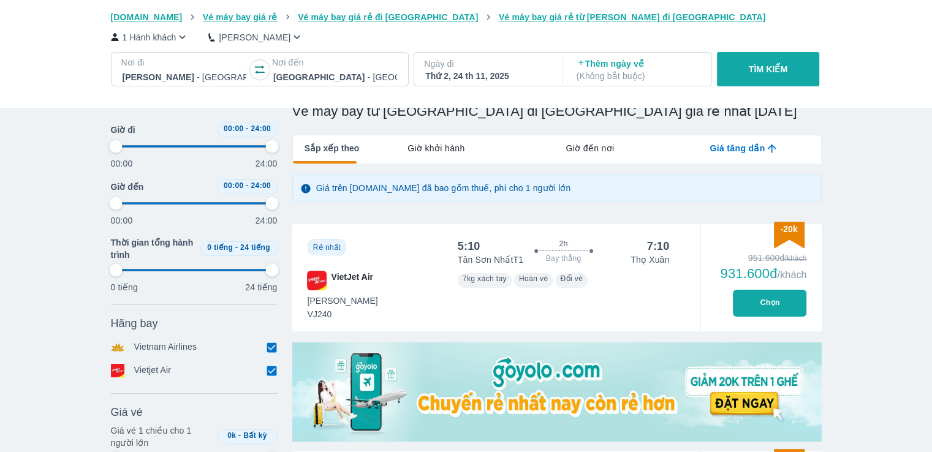
type input "97.9166666666667"
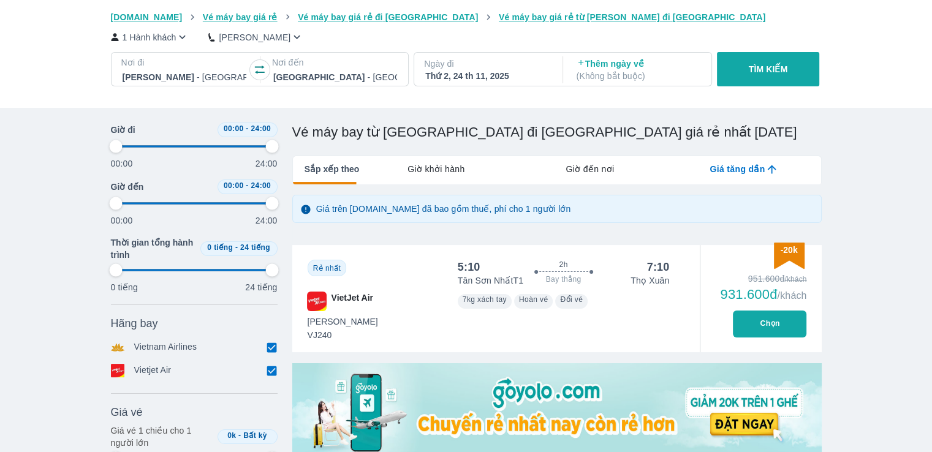
type input "97.9166666666667"
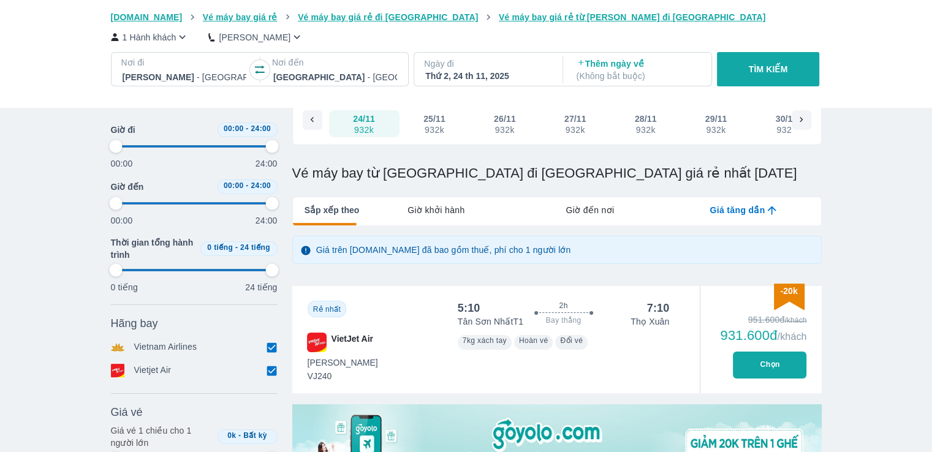
scroll to position [67, 0]
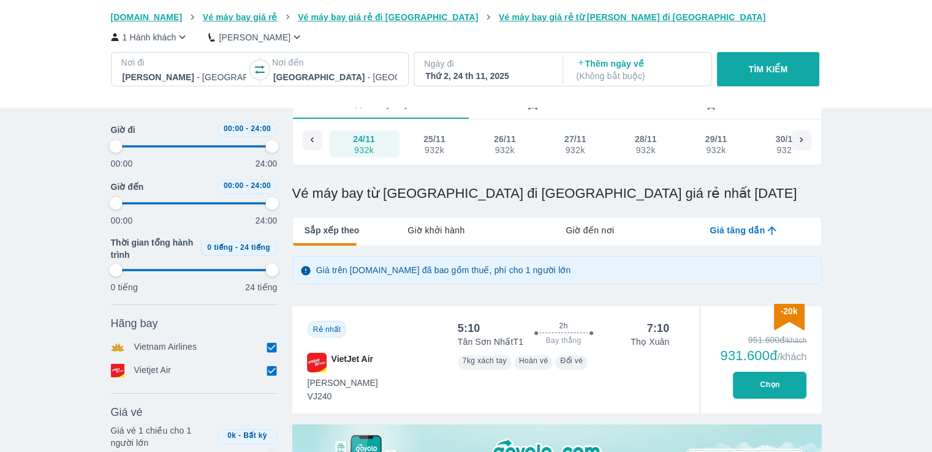
click at [427, 145] on div "932k" at bounding box center [434, 150] width 21 height 10
type input "97.9166666666667"
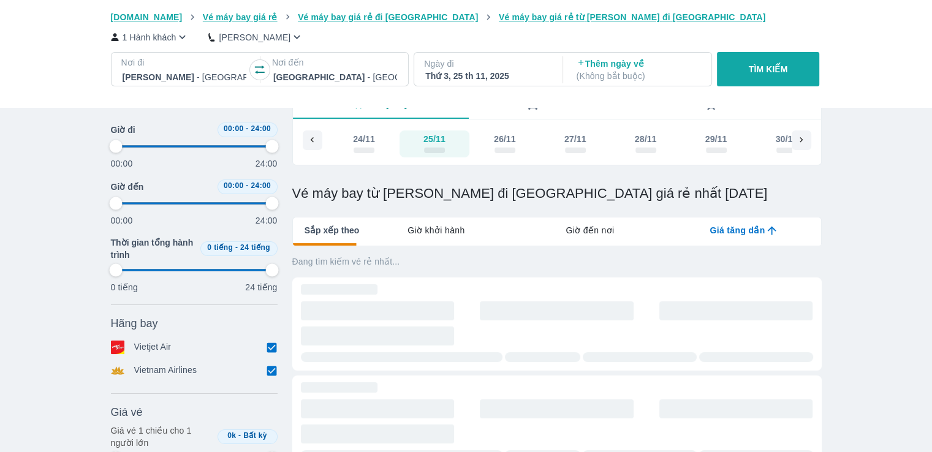
type input "97.9166666666667"
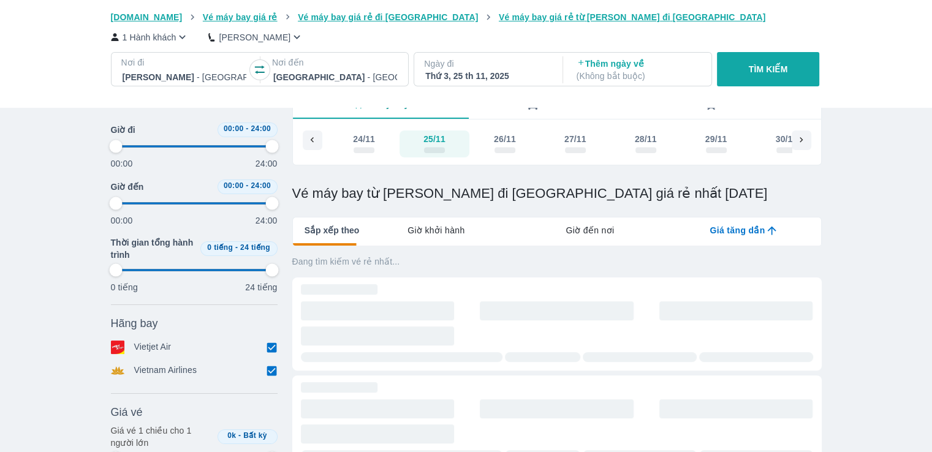
type input "97.9166666666667"
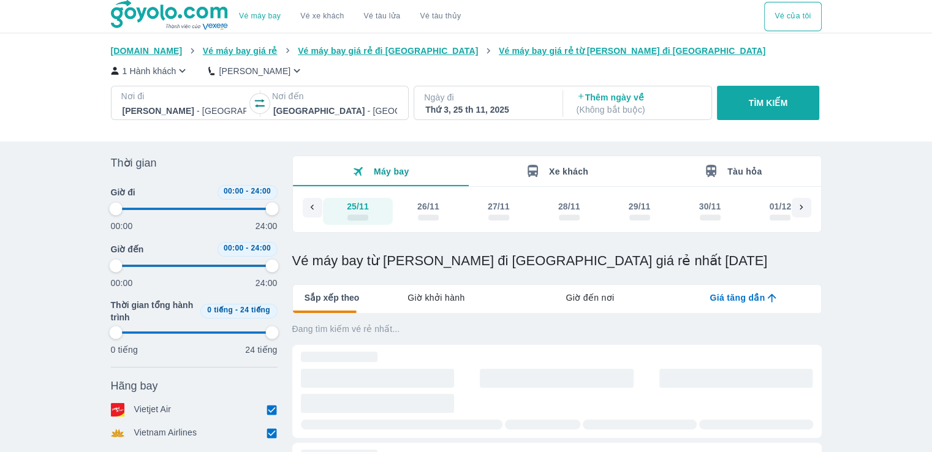
type input "97.9166666666667"
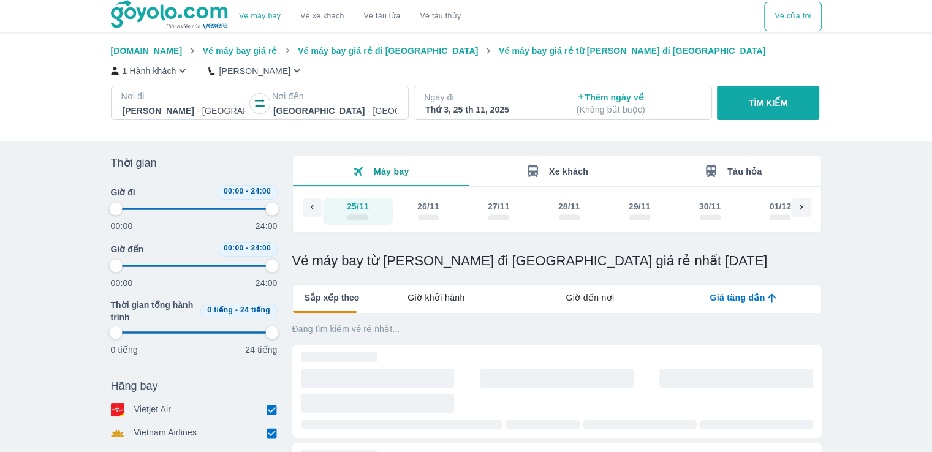
type input "97.9166666666667"
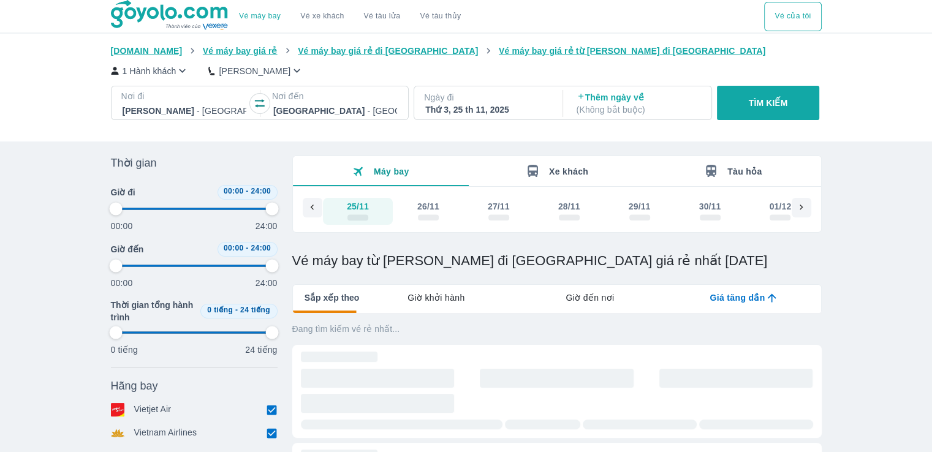
type input "97.9166666666667"
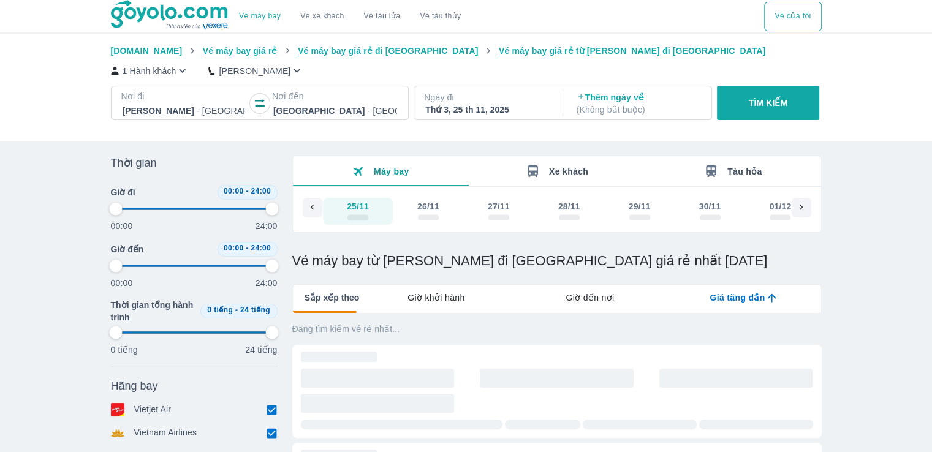
type input "97.9166666666667"
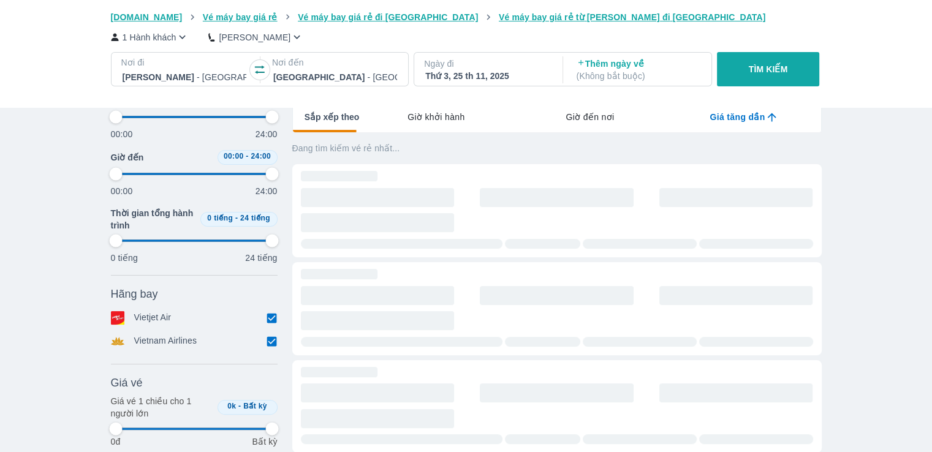
scroll to position [184, 0]
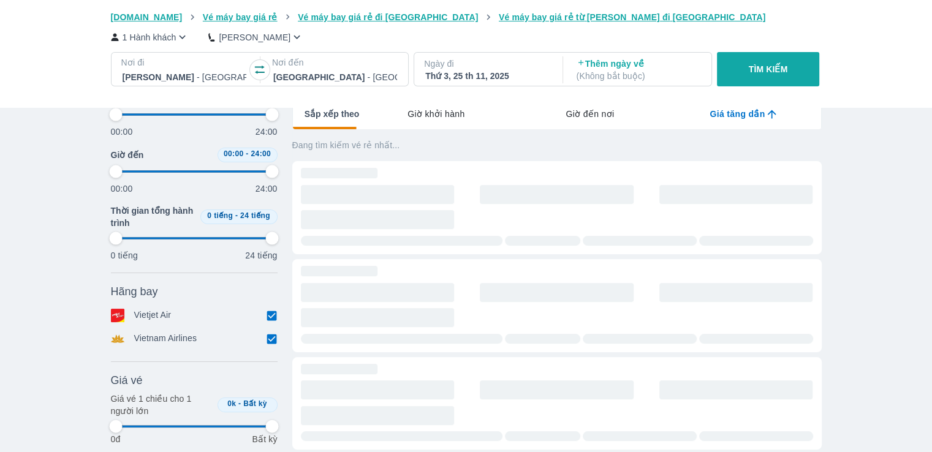
type input "97.9166666666667"
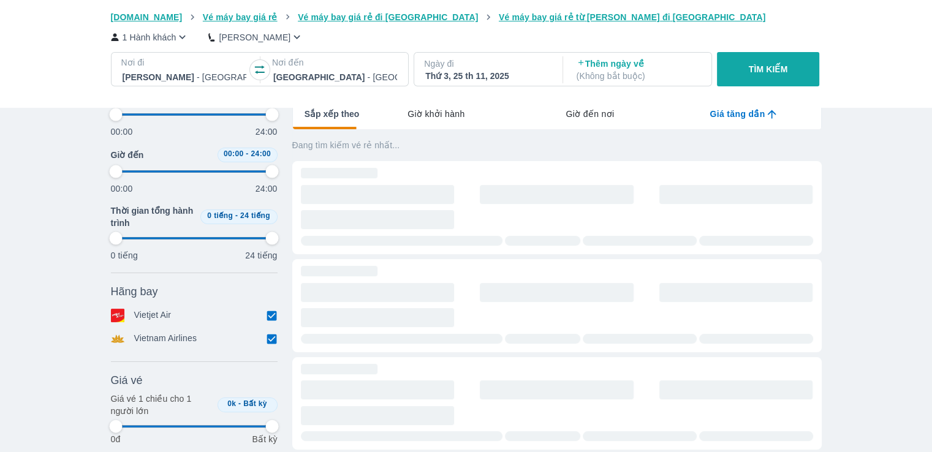
type input "97.9166666666667"
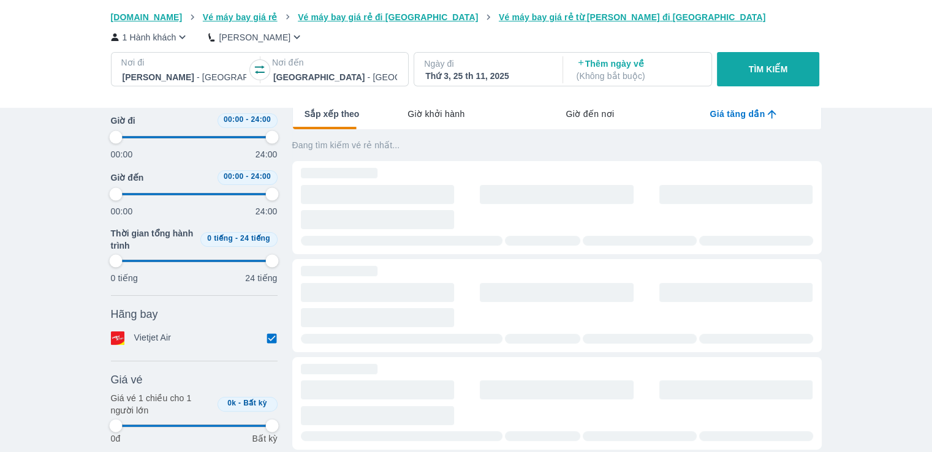
type input "97.9166666666667"
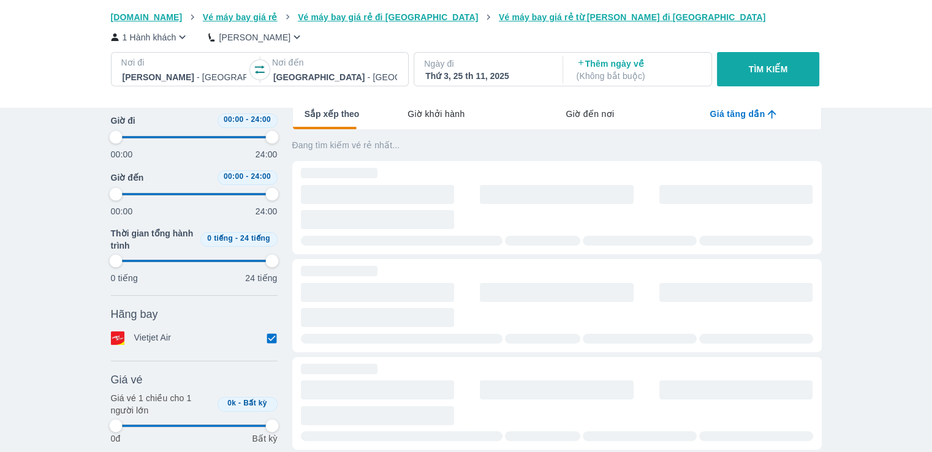
type input "97.9166666666667"
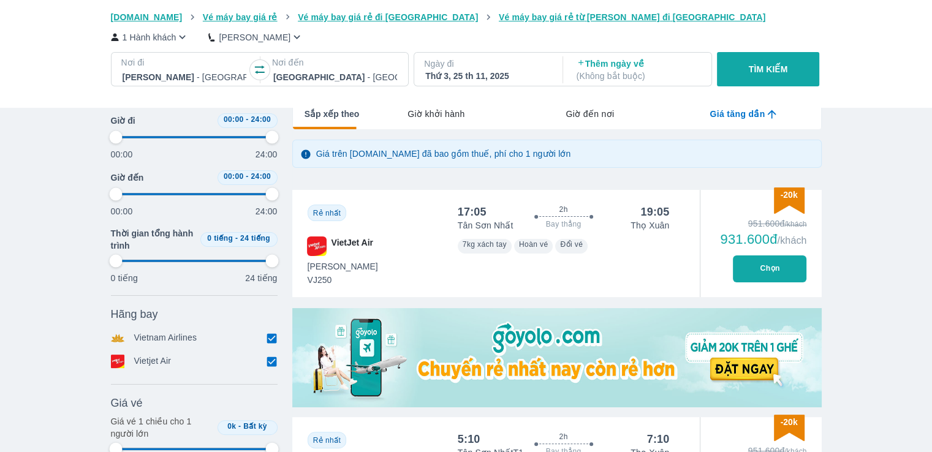
type input "97.9166666666667"
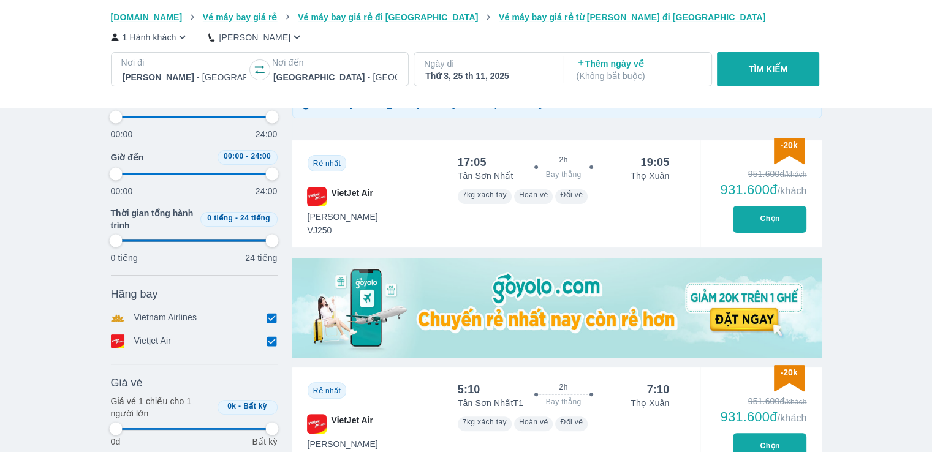
scroll to position [368, 0]
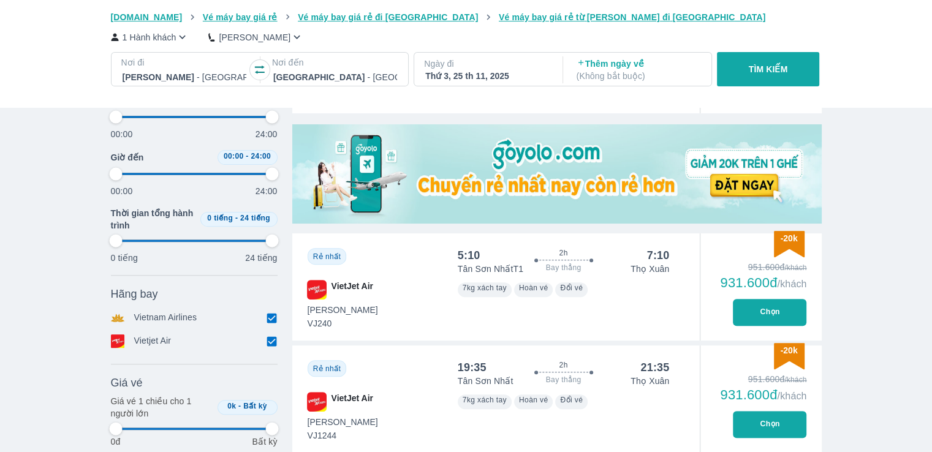
type input "97.9166666666667"
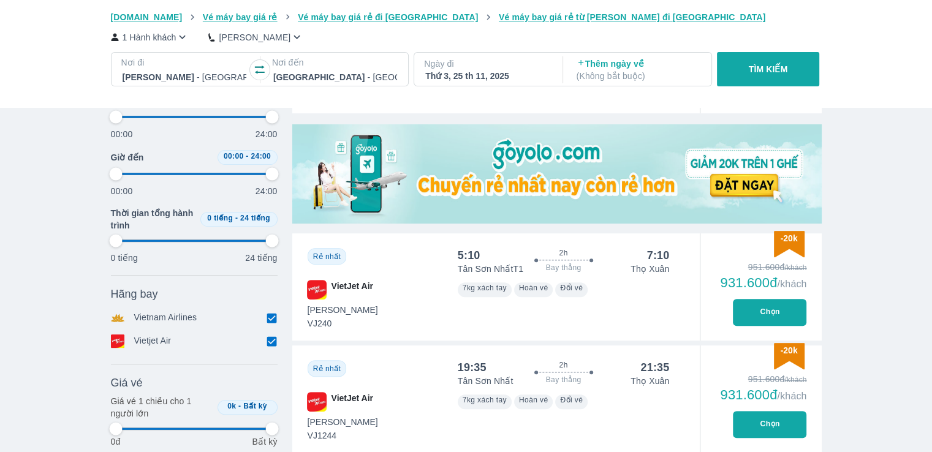
type input "97.9166666666667"
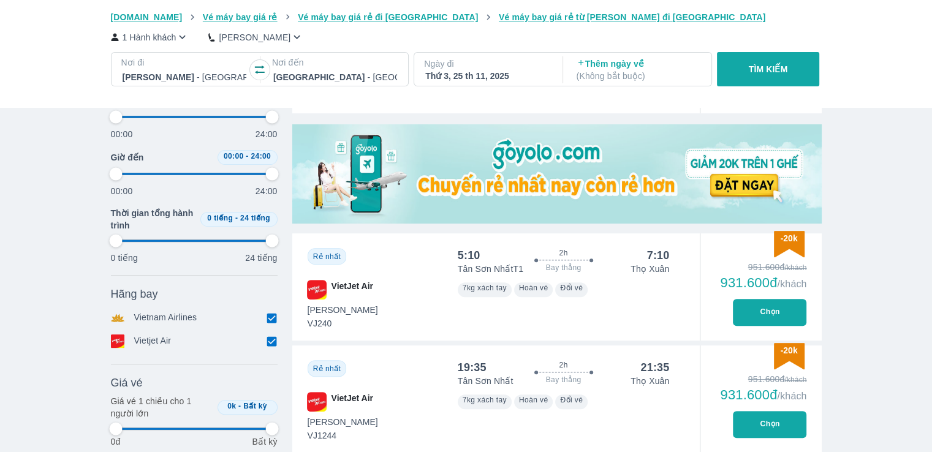
type input "97.9166666666667"
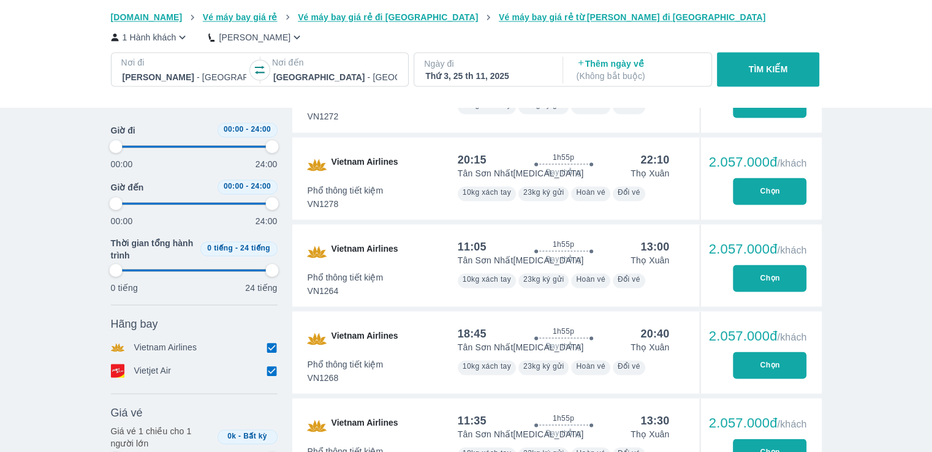
scroll to position [1839, 0]
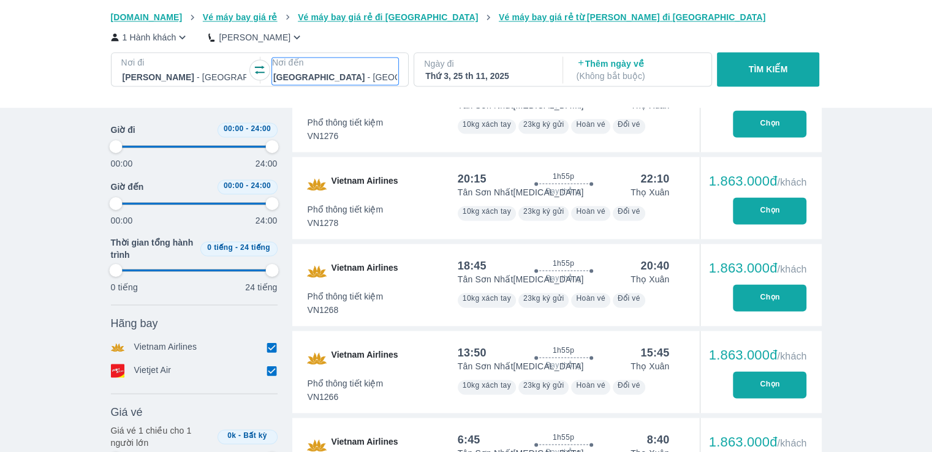
click at [333, 75] on div at bounding box center [335, 77] width 124 height 15
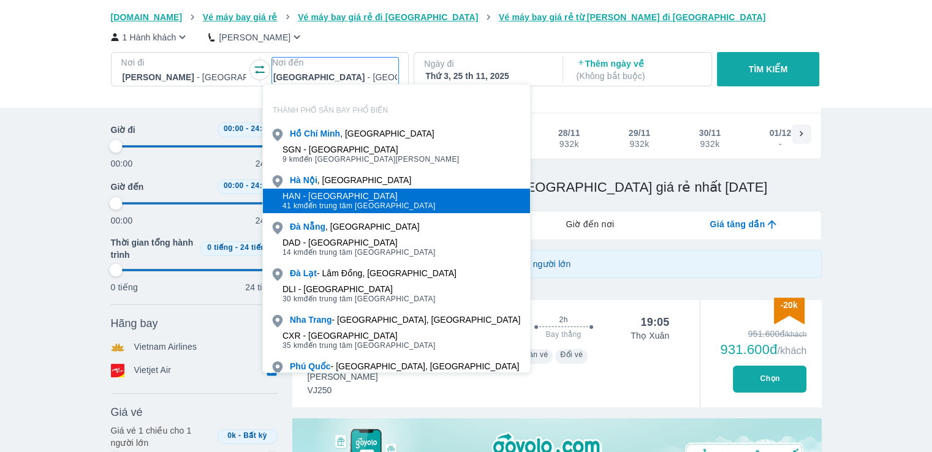
scroll to position [70, 0]
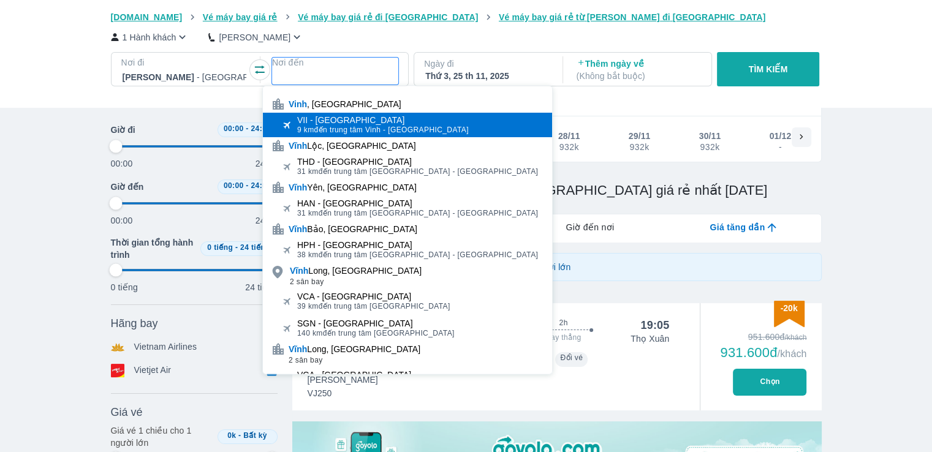
click at [343, 118] on div "VII - [GEOGRAPHIC_DATA]" at bounding box center [383, 120] width 172 height 10
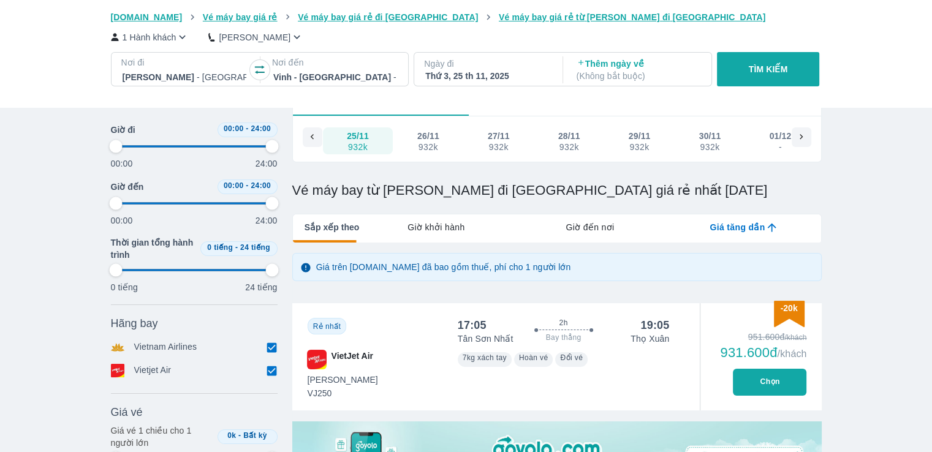
click at [794, 70] on button "TÌM KIẾM" at bounding box center [768, 69] width 102 height 34
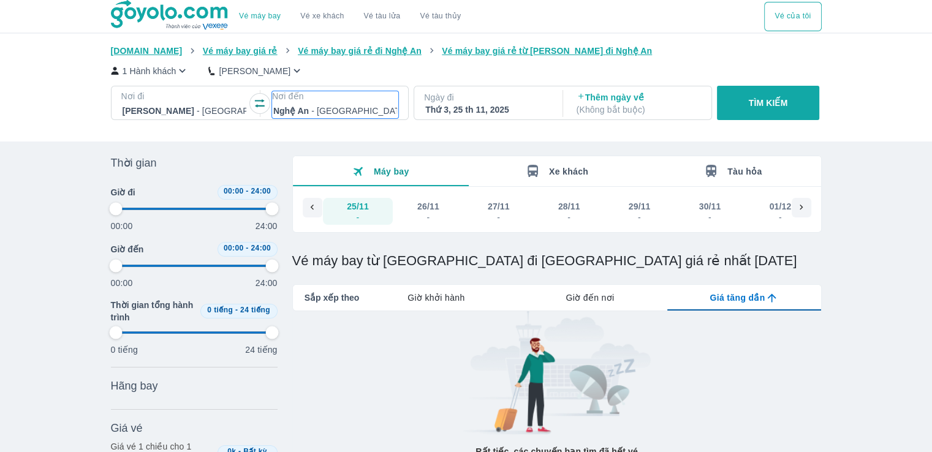
click at [363, 113] on div at bounding box center [335, 111] width 124 height 15
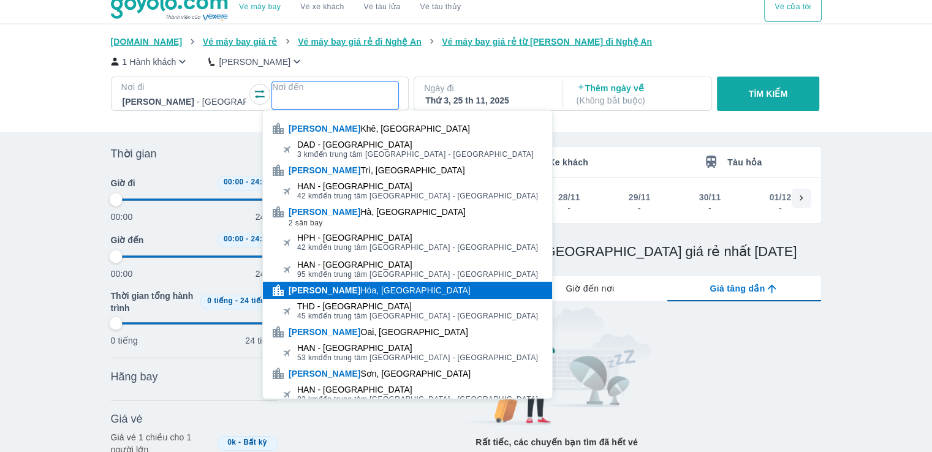
click at [349, 292] on div "[GEOGRAPHIC_DATA], [GEOGRAPHIC_DATA]" at bounding box center [380, 290] width 182 height 12
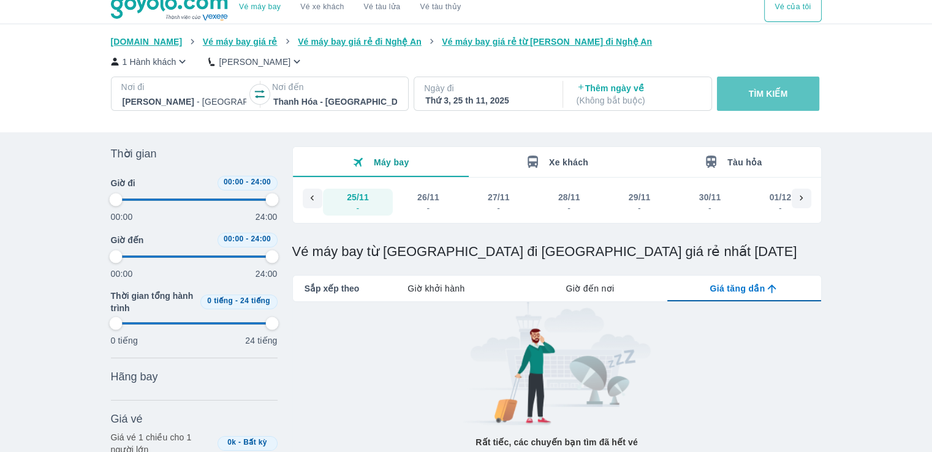
click at [769, 94] on p "TÌM KIẾM" at bounding box center [768, 94] width 39 height 12
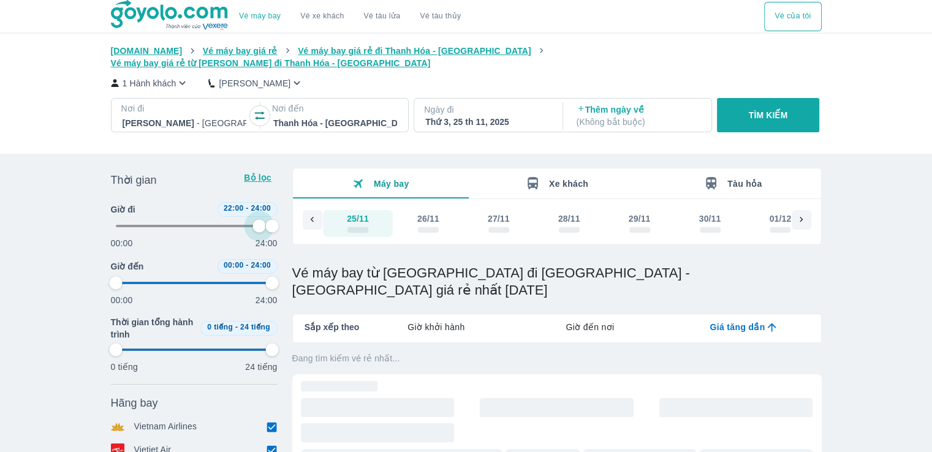
drag, startPoint x: 120, startPoint y: 209, endPoint x: 260, endPoint y: 211, distance: 140.4
click at [260, 217] on span at bounding box center [194, 226] width 157 height 18
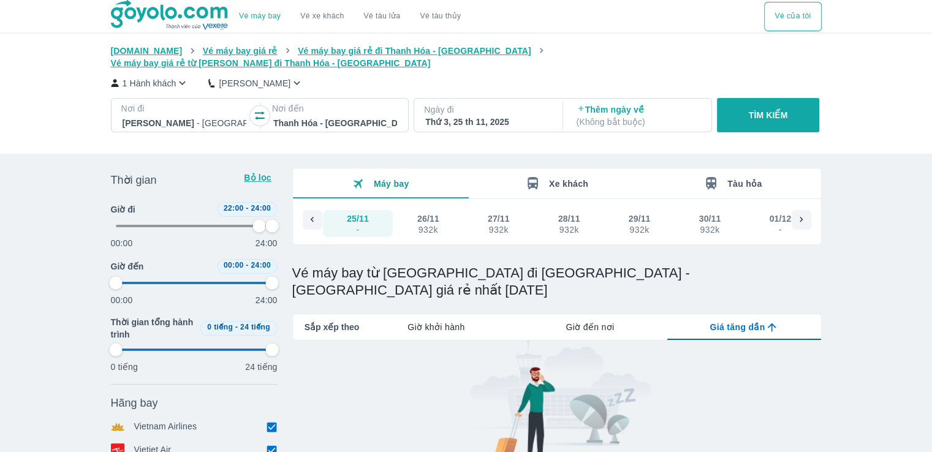
click at [435, 213] on div "26/11" at bounding box center [428, 219] width 22 height 12
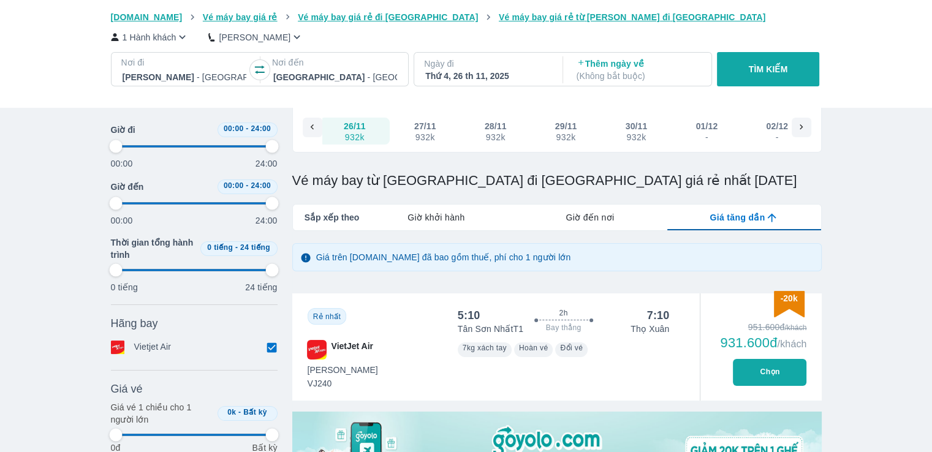
scroll to position [61, 0]
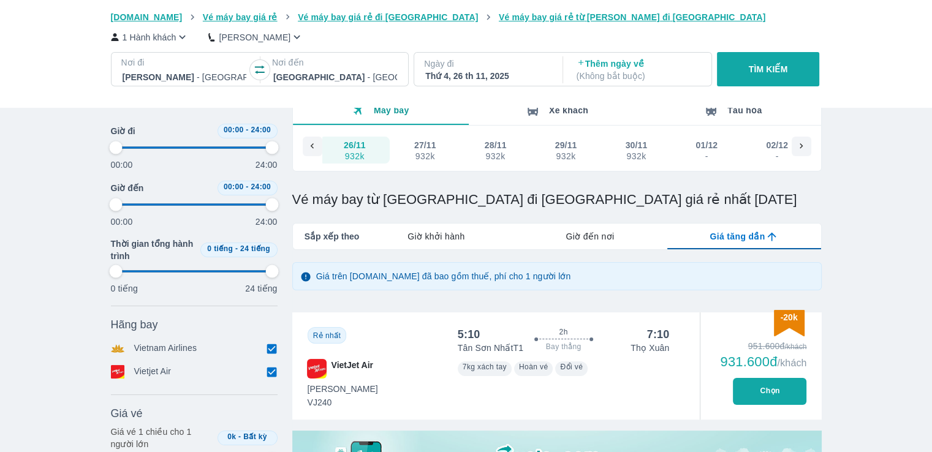
click at [446, 245] on div "Giờ khởi hành" at bounding box center [436, 237] width 154 height 26
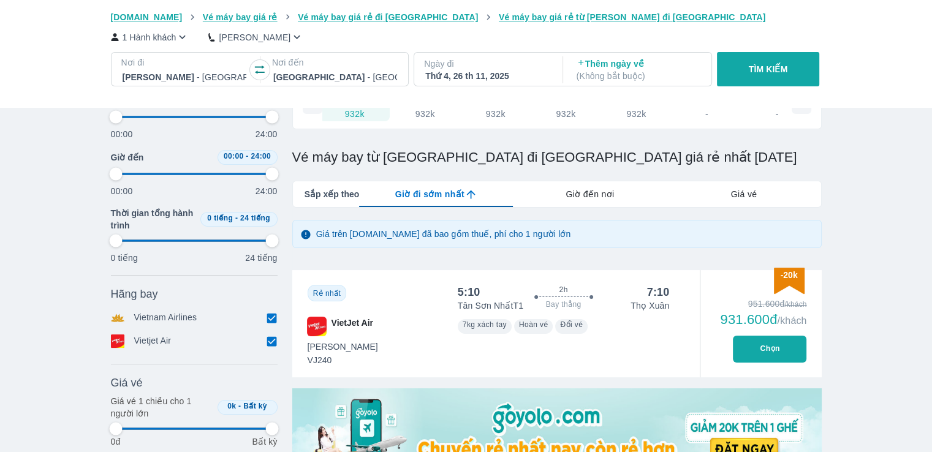
scroll to position [123, 0]
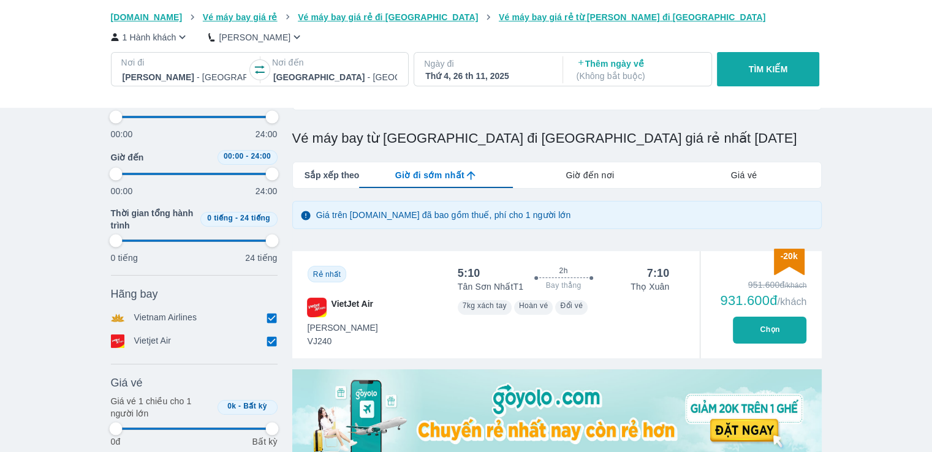
click at [623, 321] on div "5:10 2h Bay thẳng 7:10 Tân Sơn Nhất T1 Thọ Xuân Tiết Kiệm VJ240 7kg xách tay Ho…" at bounding box center [563, 304] width 241 height 107
click at [336, 75] on div at bounding box center [335, 77] width 124 height 15
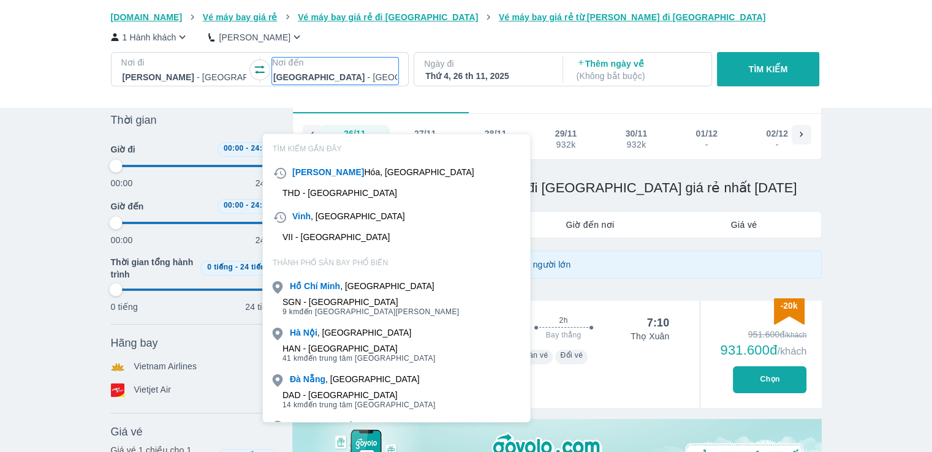
scroll to position [70, 0]
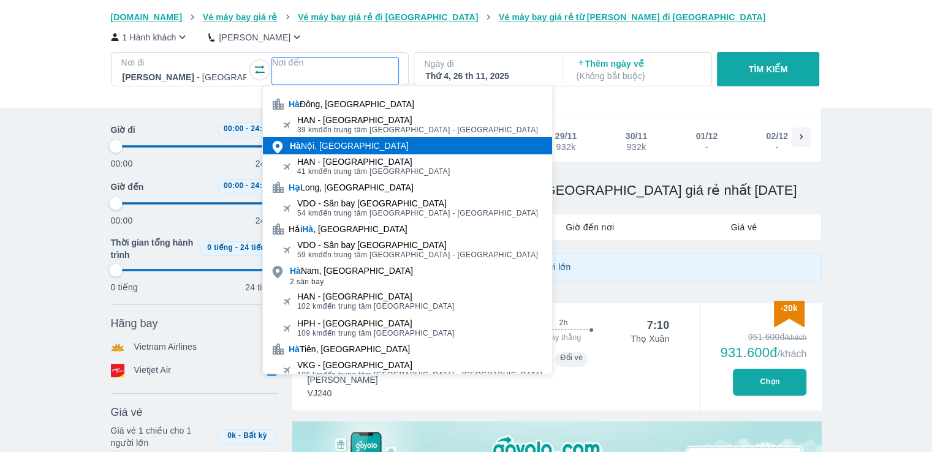
click at [342, 150] on div "[GEOGRAPHIC_DATA], [GEOGRAPHIC_DATA]" at bounding box center [349, 146] width 119 height 12
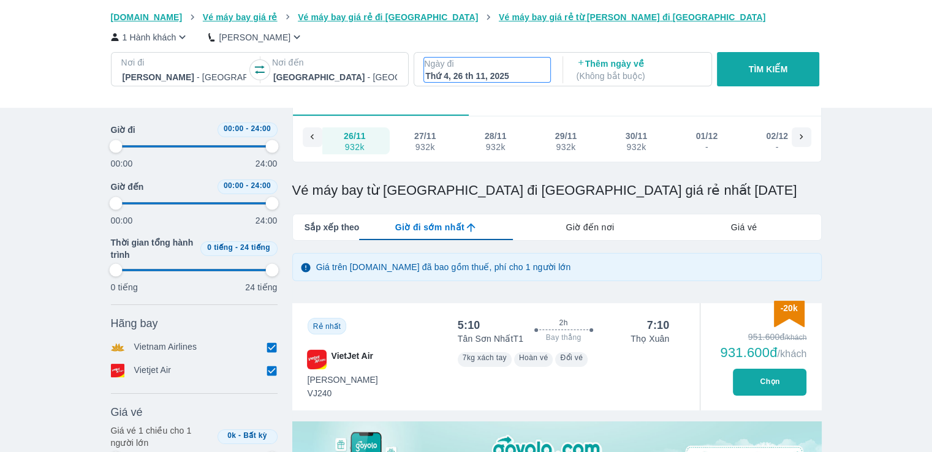
click at [491, 78] on div "Thứ 4, 26 th 11, 2025" at bounding box center [487, 76] width 124 height 12
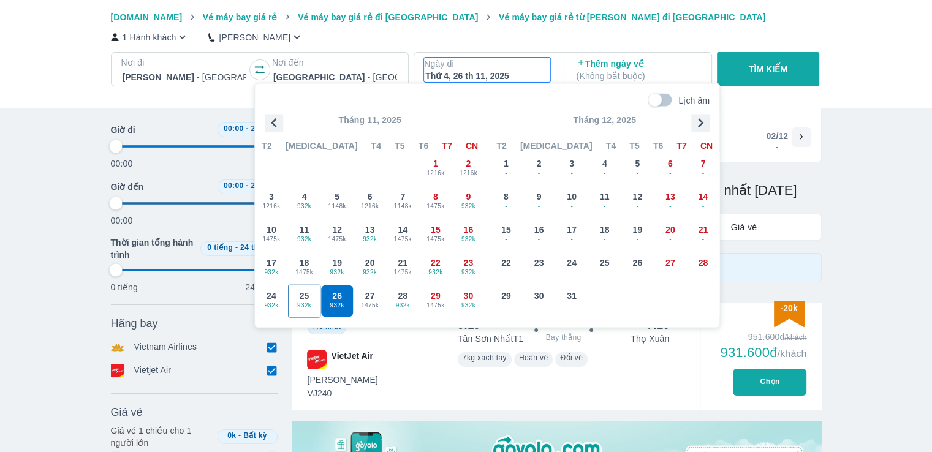
click at [306, 292] on span "25" at bounding box center [305, 296] width 10 height 12
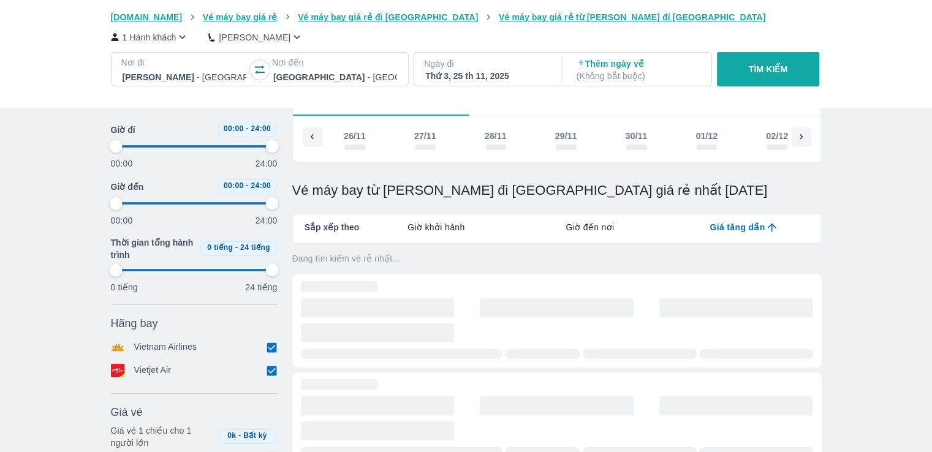
scroll to position [0, 5142]
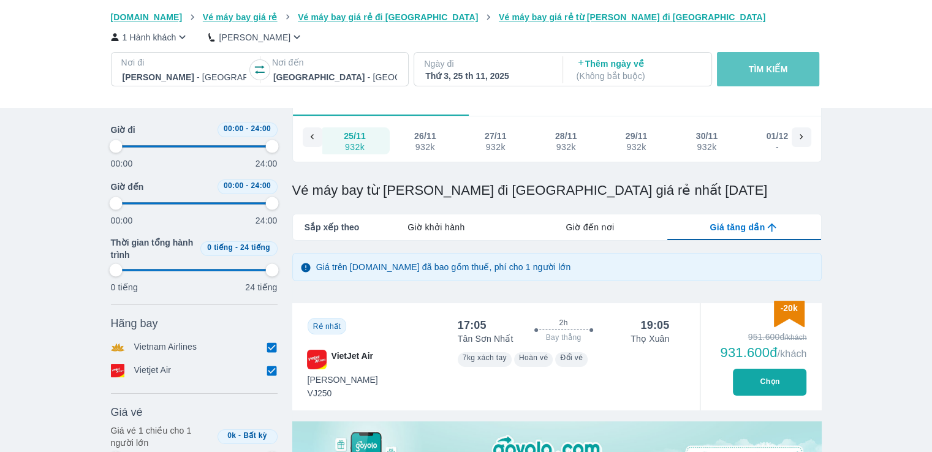
click at [762, 72] on p "TÌM KIẾM" at bounding box center [768, 69] width 39 height 12
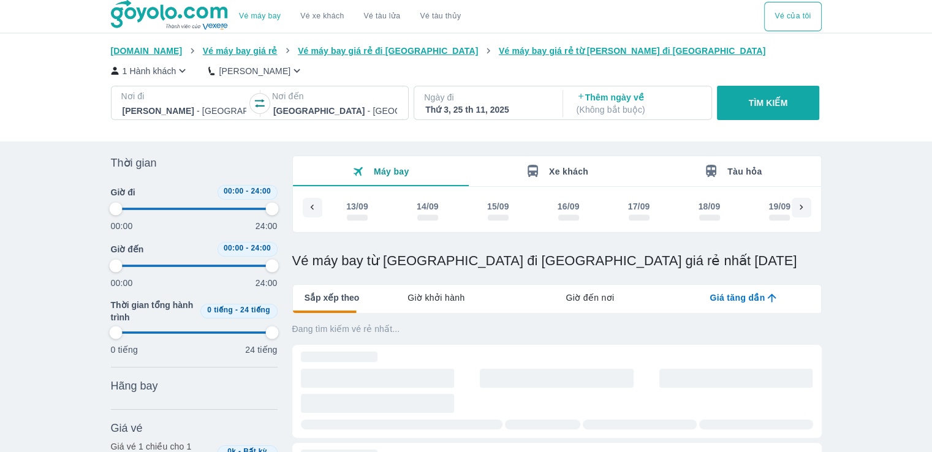
scroll to position [0, 5139]
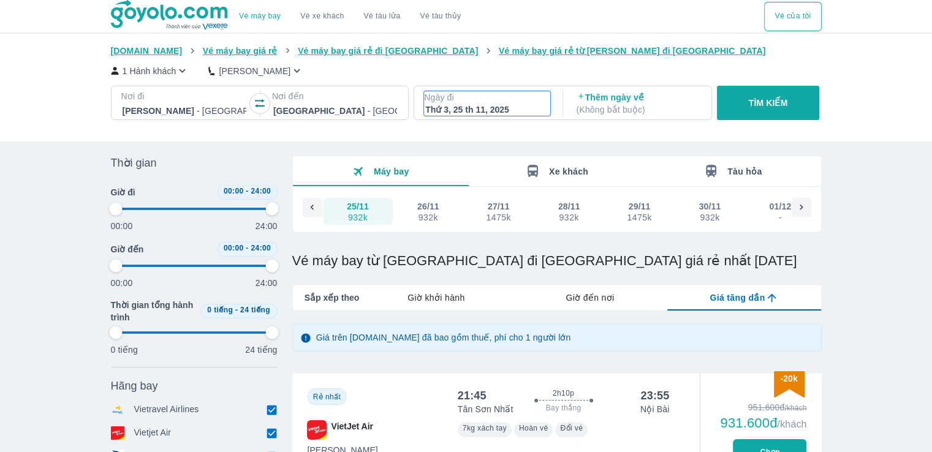
click at [479, 116] on div "Thứ 3, 25 th 11, 2025" at bounding box center [487, 110] width 124 height 12
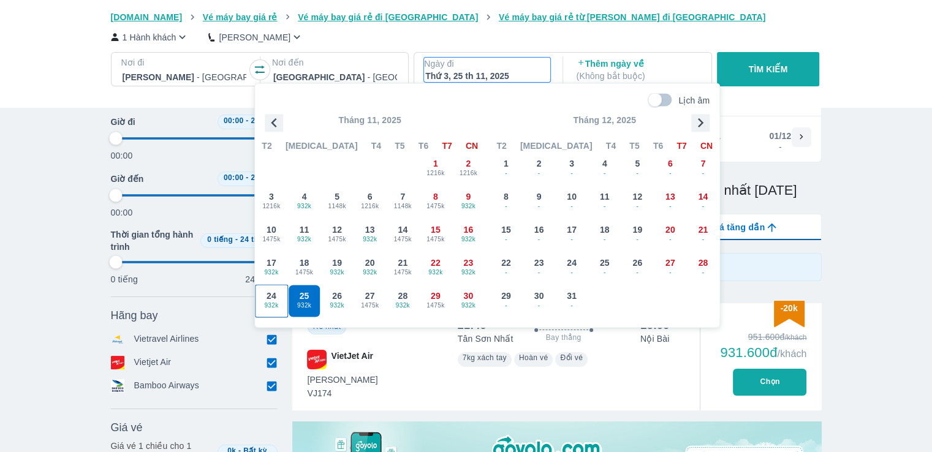
click at [273, 298] on span "24" at bounding box center [272, 296] width 10 height 12
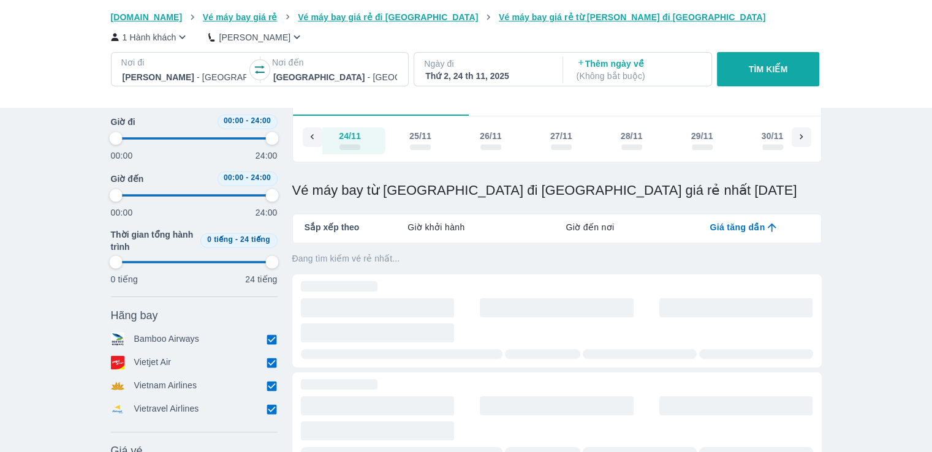
scroll to position [0, 5072]
click at [770, 74] on p "TÌM KIẾM" at bounding box center [768, 69] width 39 height 12
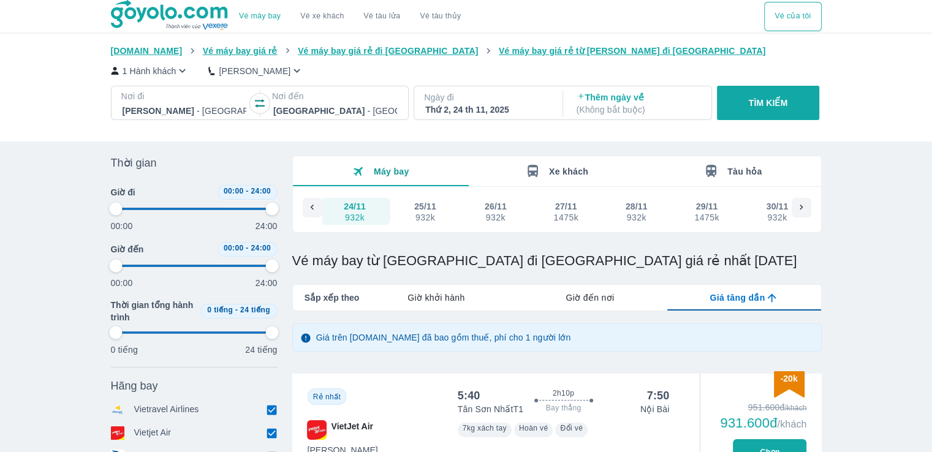
click at [455, 300] on span "Giờ khởi hành" at bounding box center [436, 298] width 57 height 12
click at [465, 300] on icon "lab API tabs example" at bounding box center [471, 298] width 13 height 13
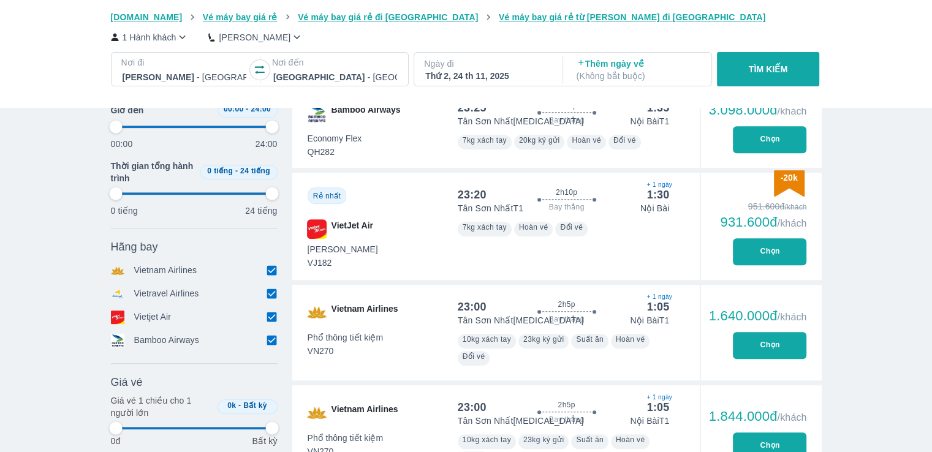
scroll to position [429, 0]
